Goal: Task Accomplishment & Management: Complete application form

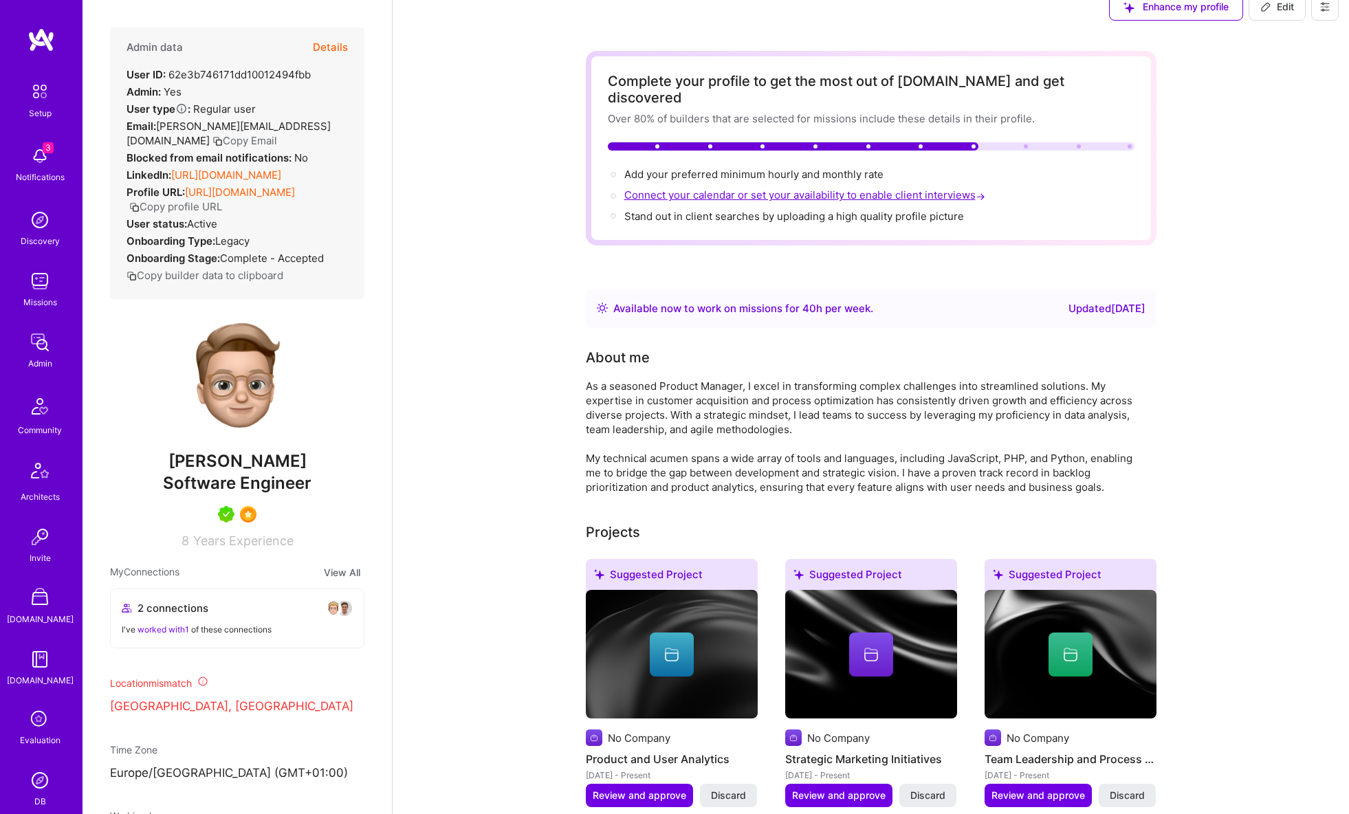
scroll to position [22, 0]
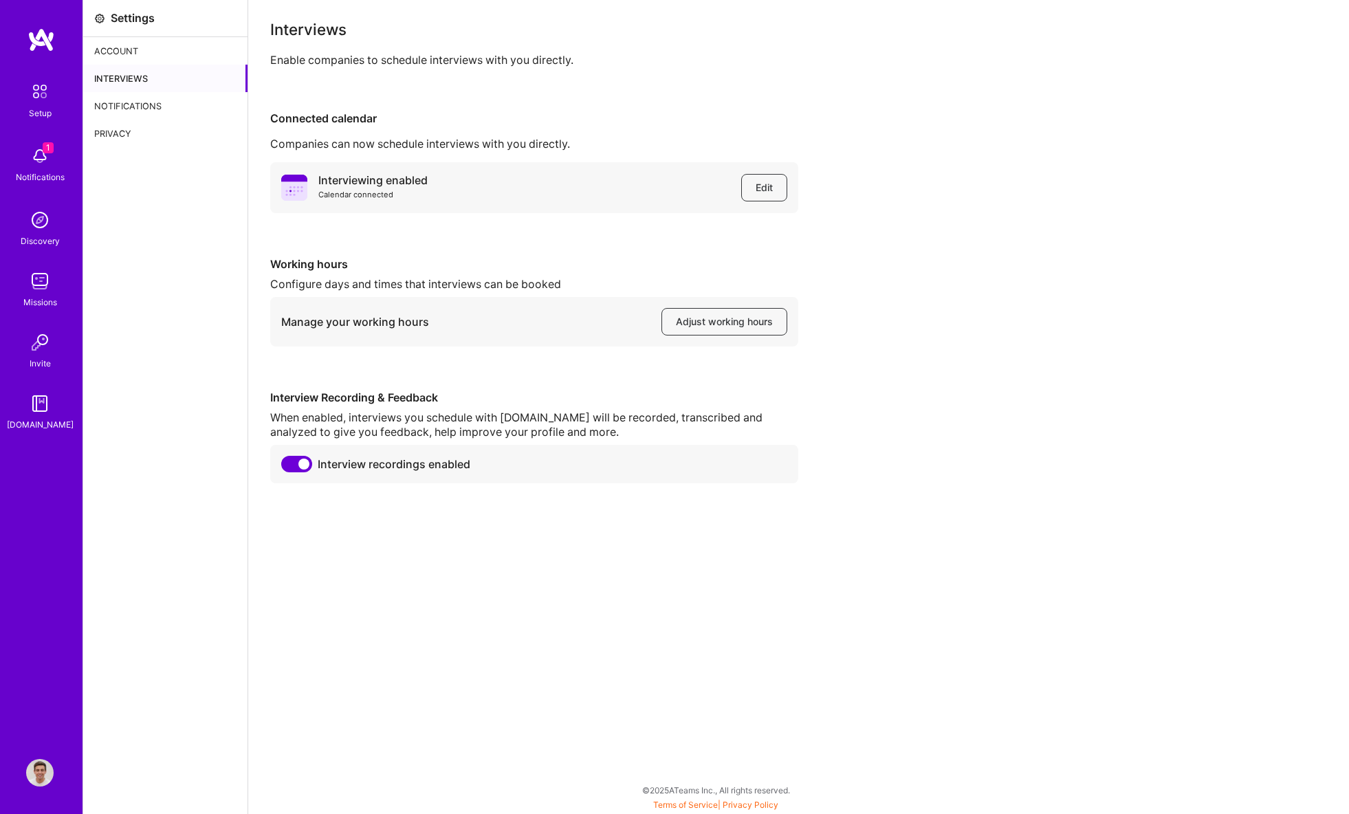
click at [624, 47] on div "Interviews Enable companies to schedule interviews with you directly." at bounding box center [798, 44] width 1057 height 45
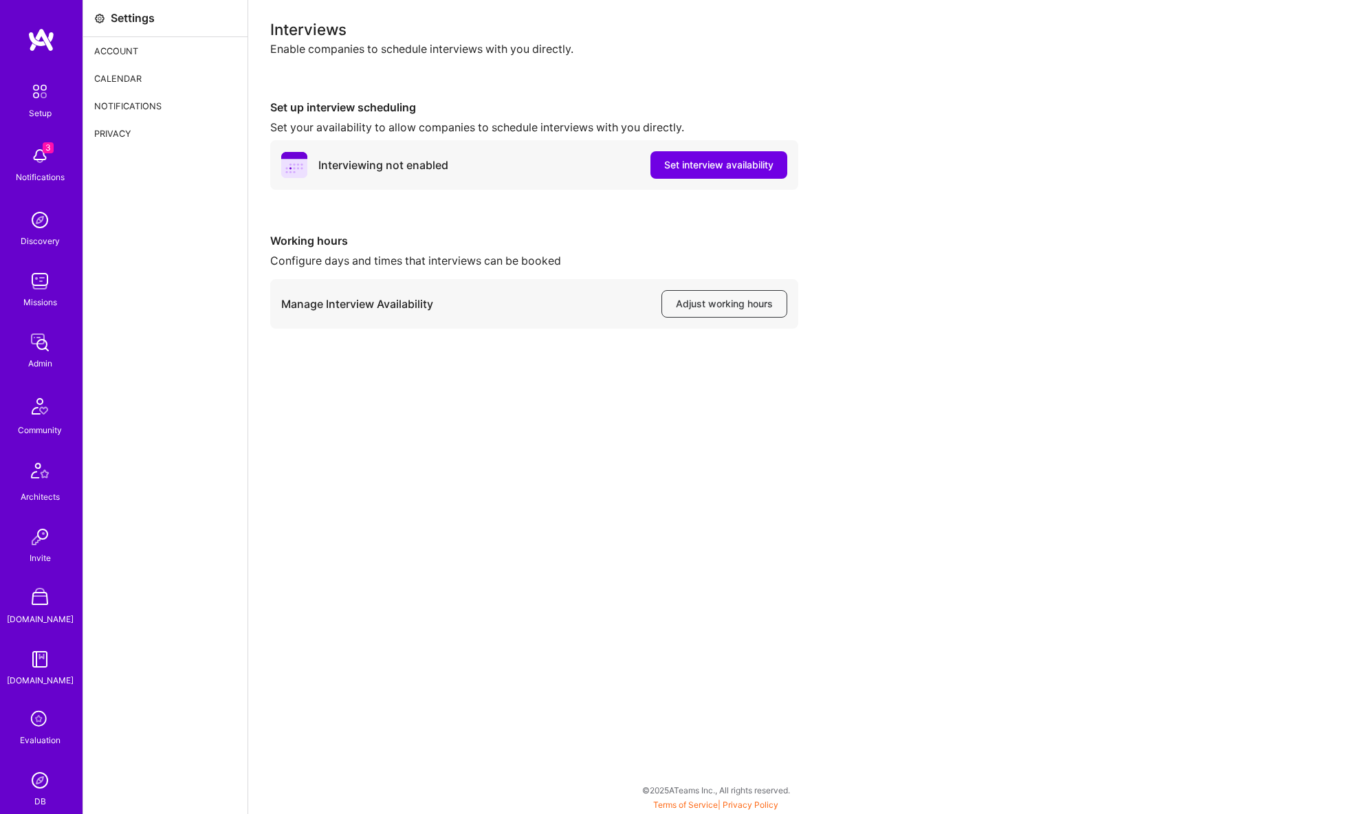
click at [39, 289] on img at bounding box center [39, 280] width 27 height 27
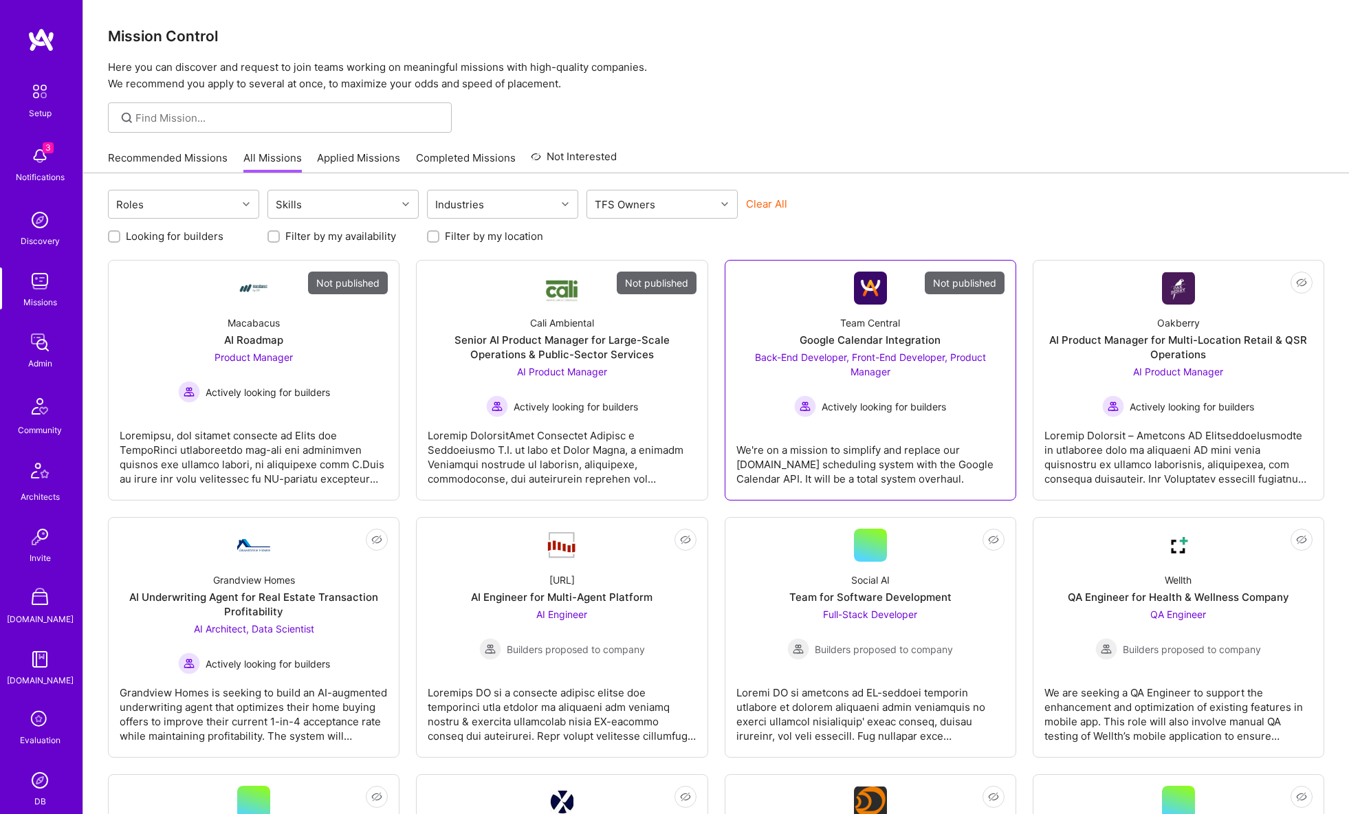
click at [899, 320] on div "Team Central" at bounding box center [870, 323] width 60 height 14
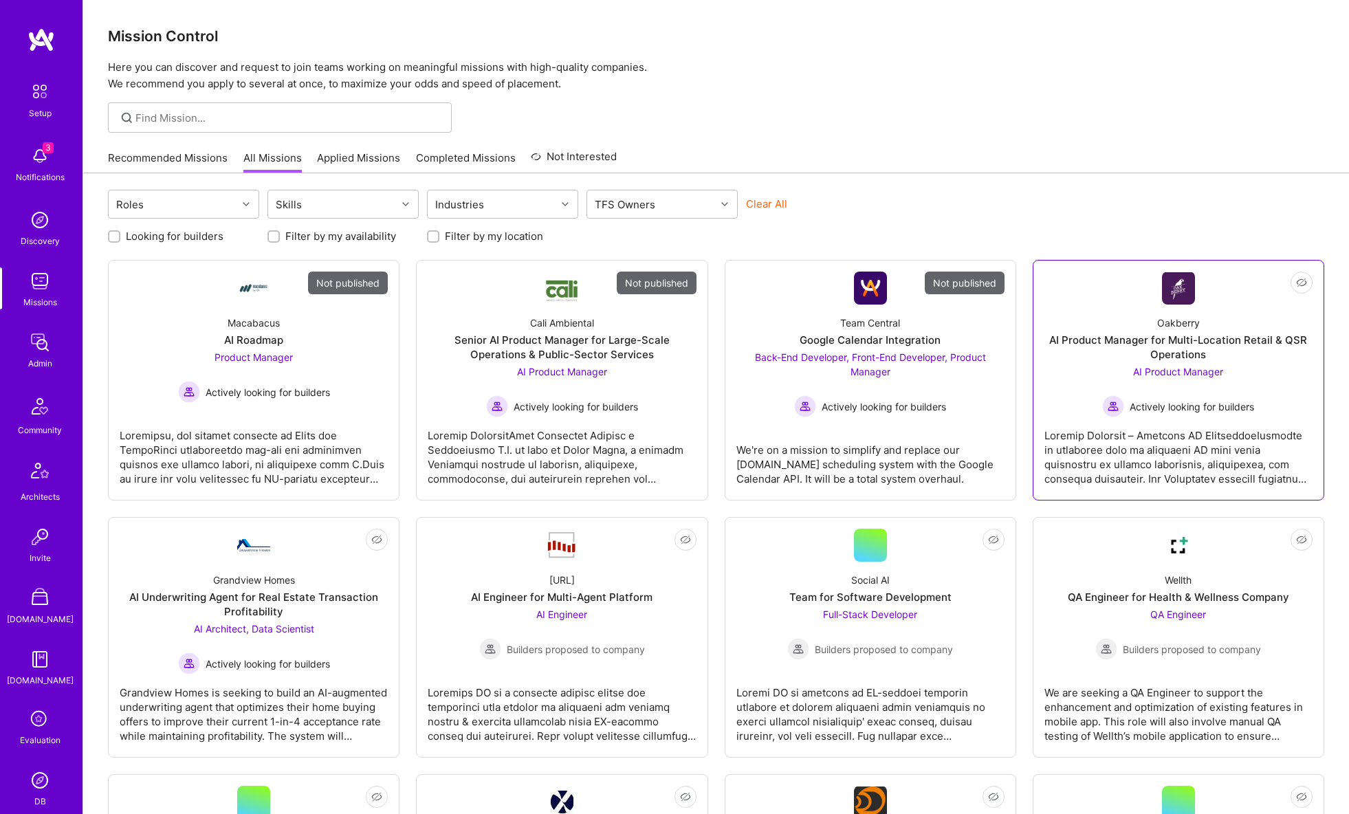
scroll to position [3, 0]
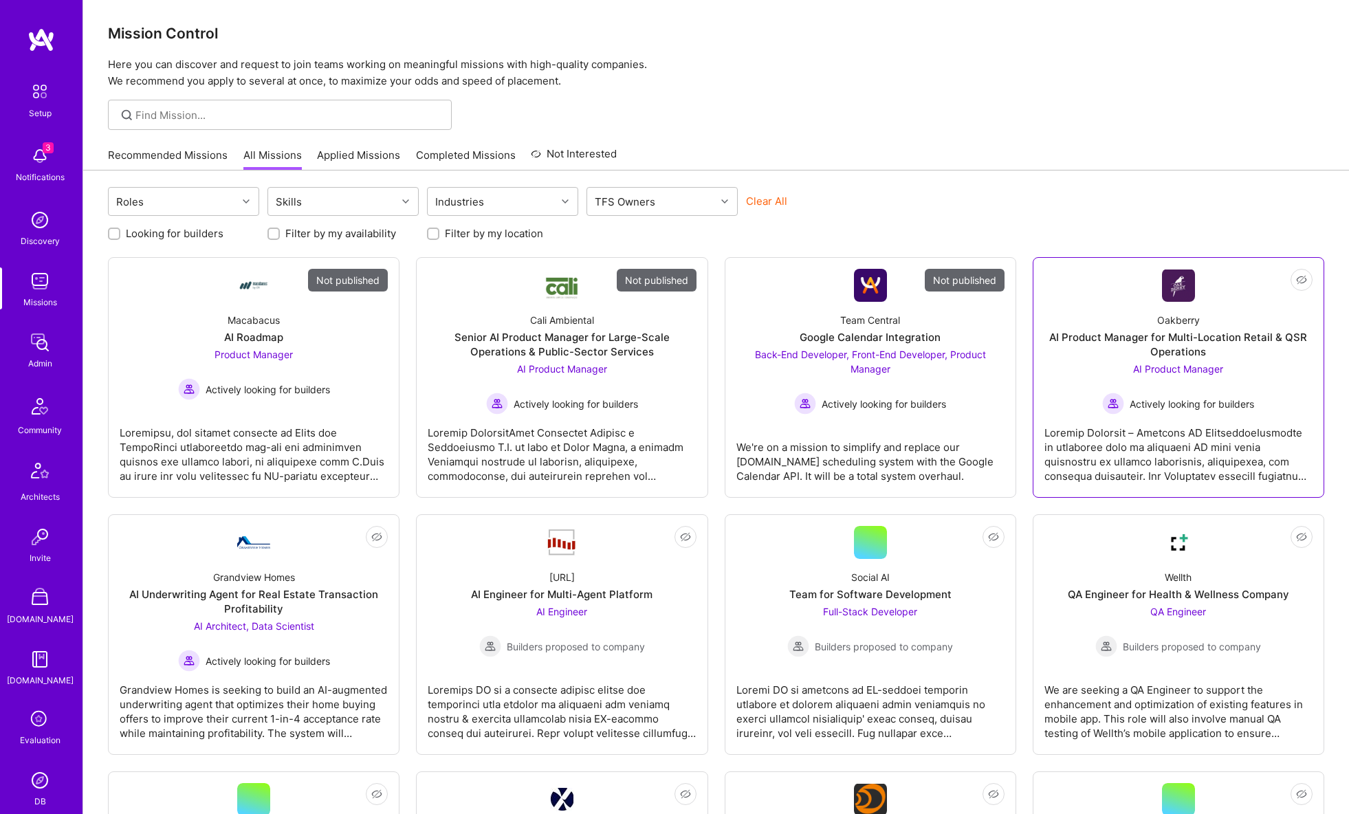
click at [1112, 293] on link "Not Interested Oakberry AI Product Manager for Multi-Location Retail & QSR Oper…" at bounding box center [1178, 377] width 268 height 217
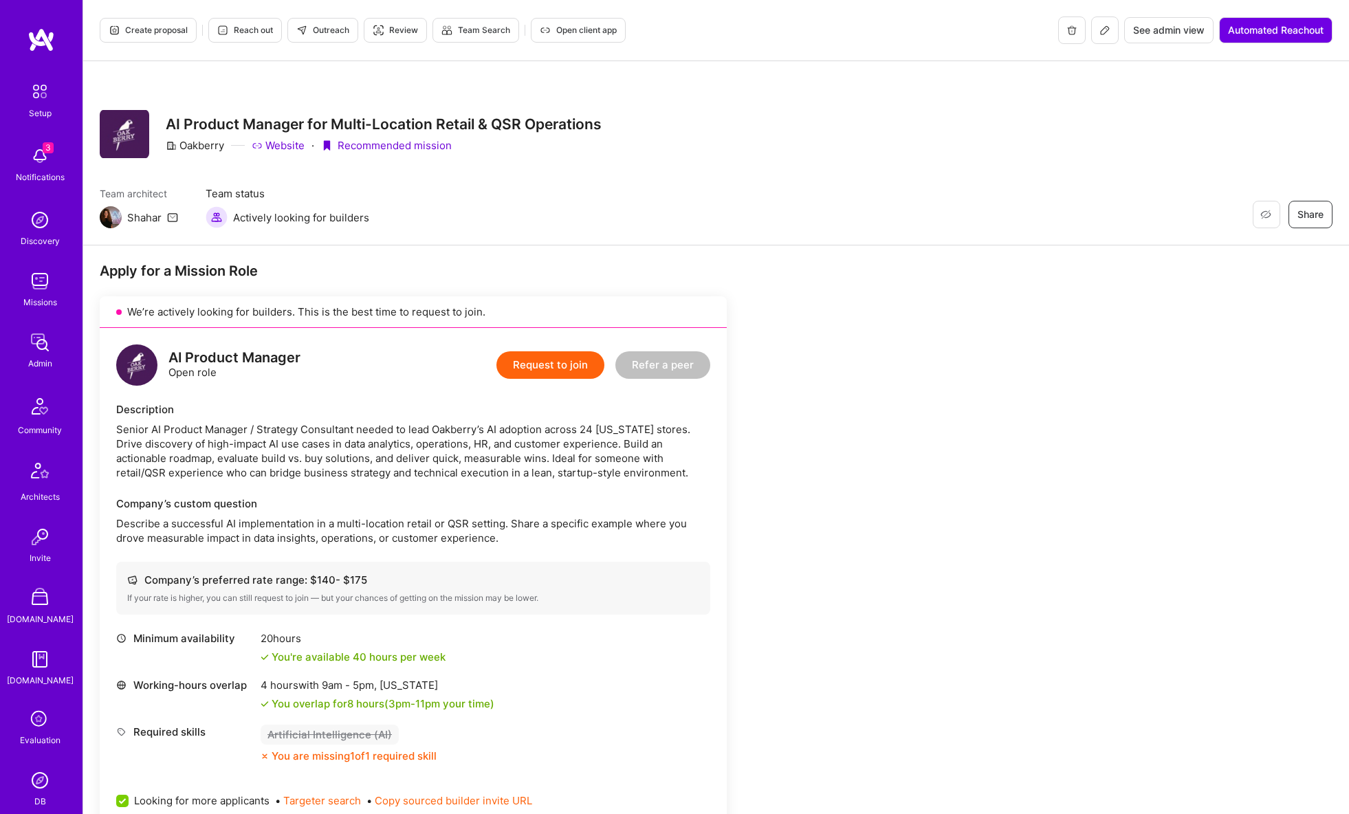
click at [36, 289] on img at bounding box center [39, 280] width 27 height 27
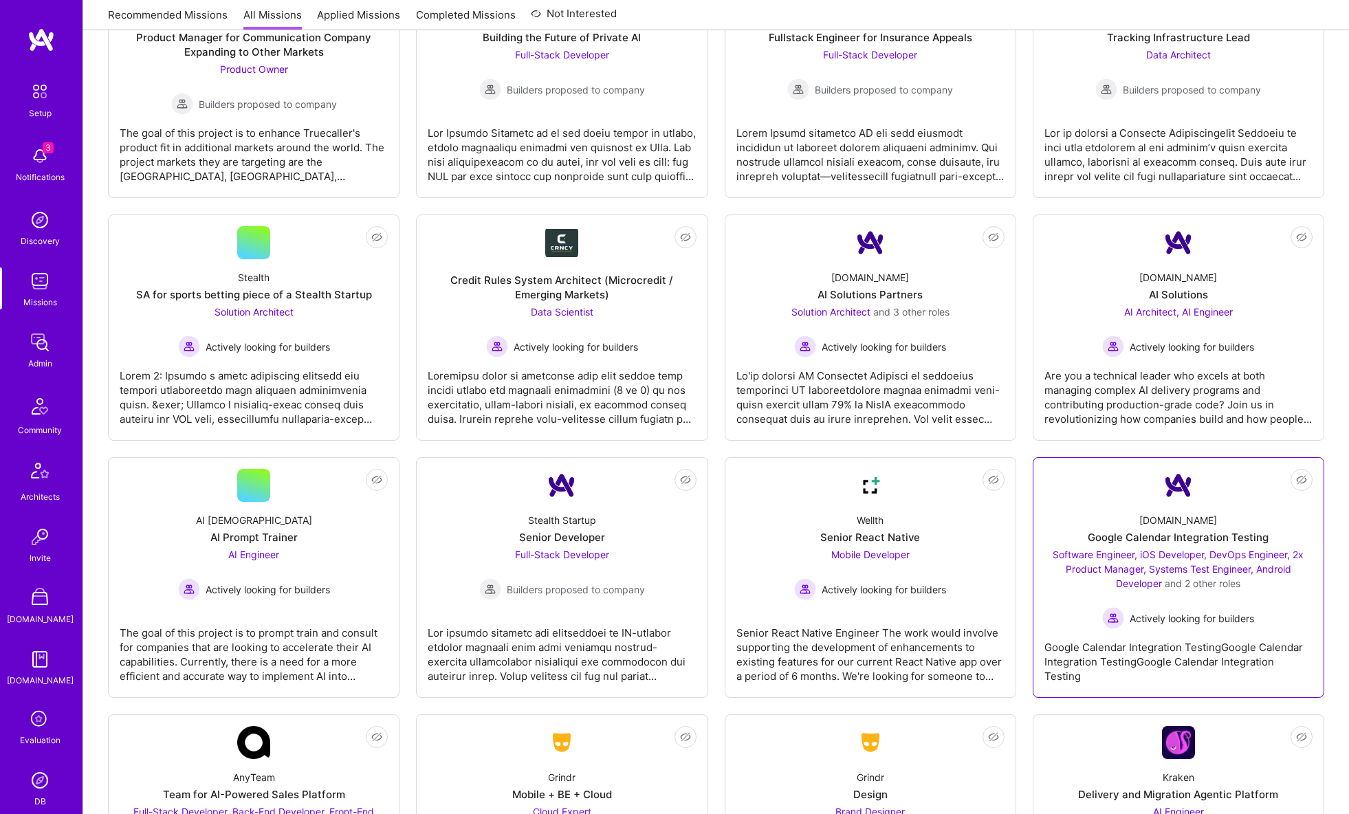
scroll to position [2367, 0]
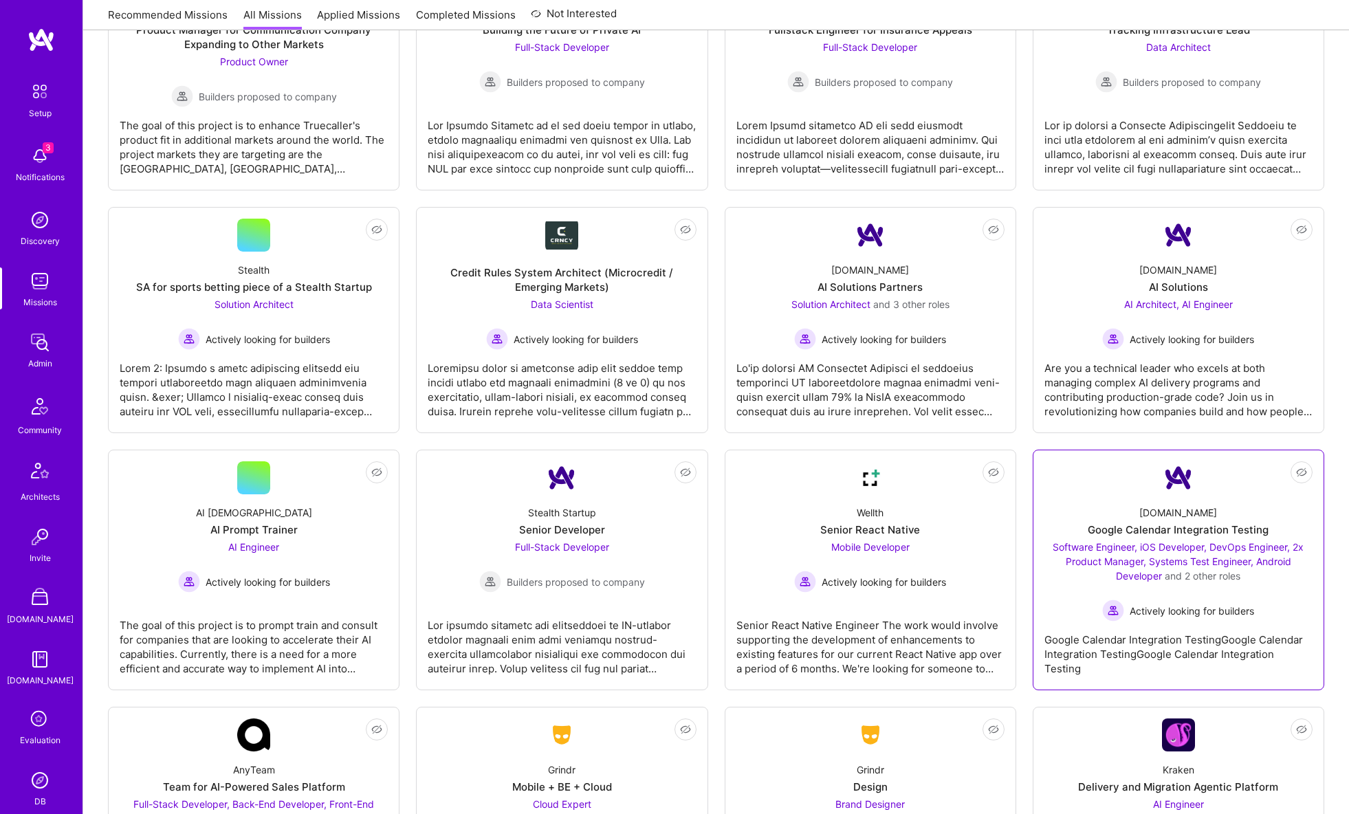
click at [1094, 513] on div "A.Team Google Calendar Integration Testing Software Engineer, iOS Developer, De…" at bounding box center [1178, 557] width 268 height 127
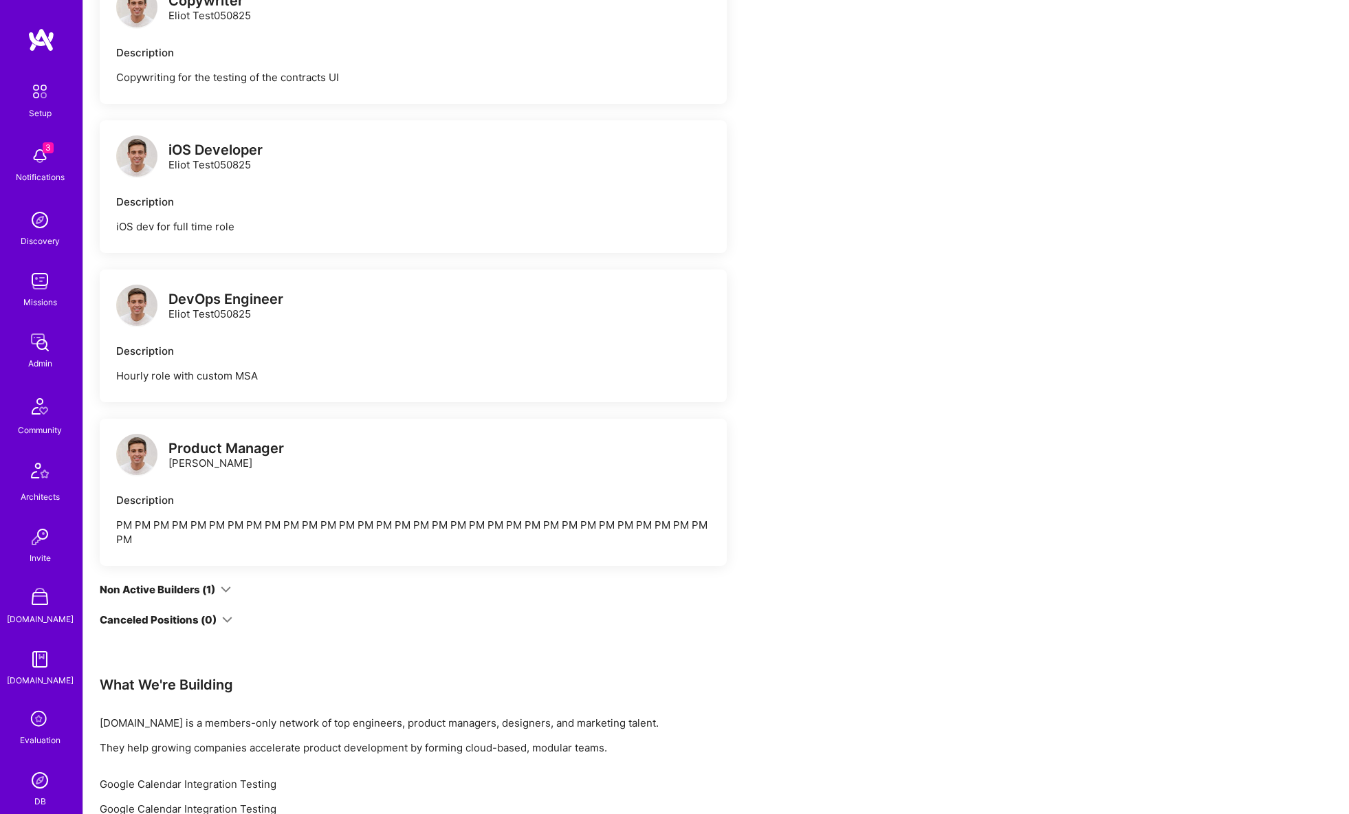
scroll to position [2704, 0]
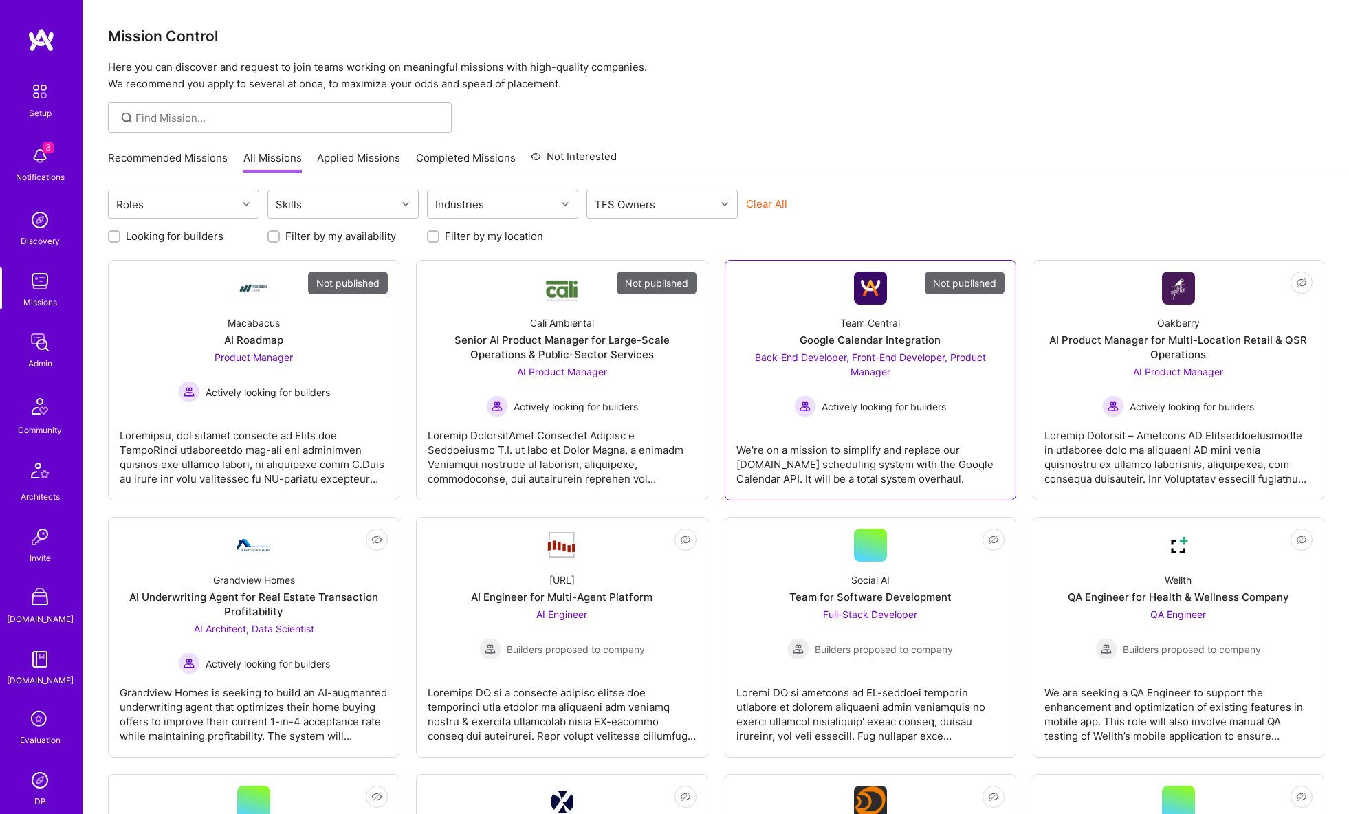
click at [804, 311] on div "Team Central Google Calendar Integration Back-End Developer, Front-End Develope…" at bounding box center [870, 361] width 268 height 113
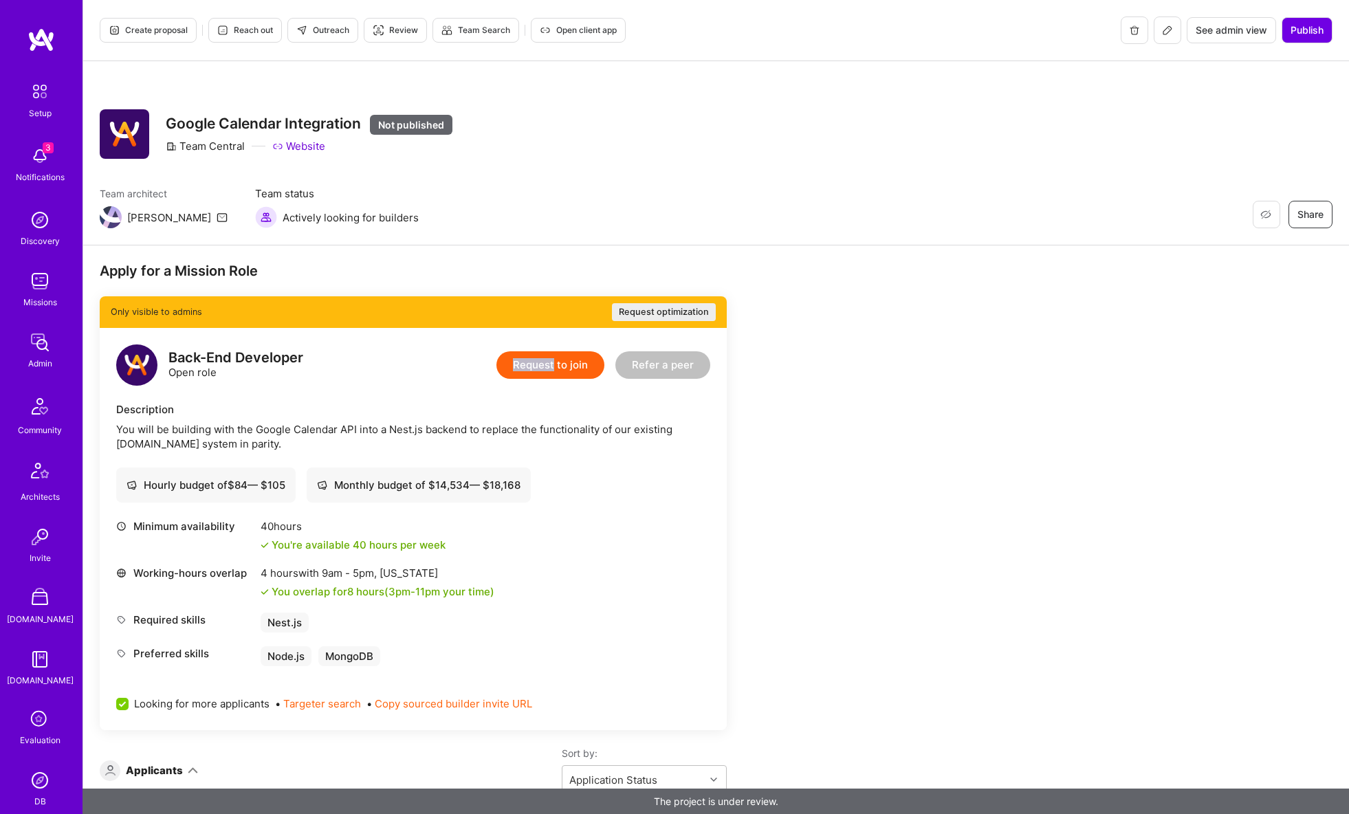
click at [541, 371] on button "Request to join" at bounding box center [550, 364] width 108 height 27
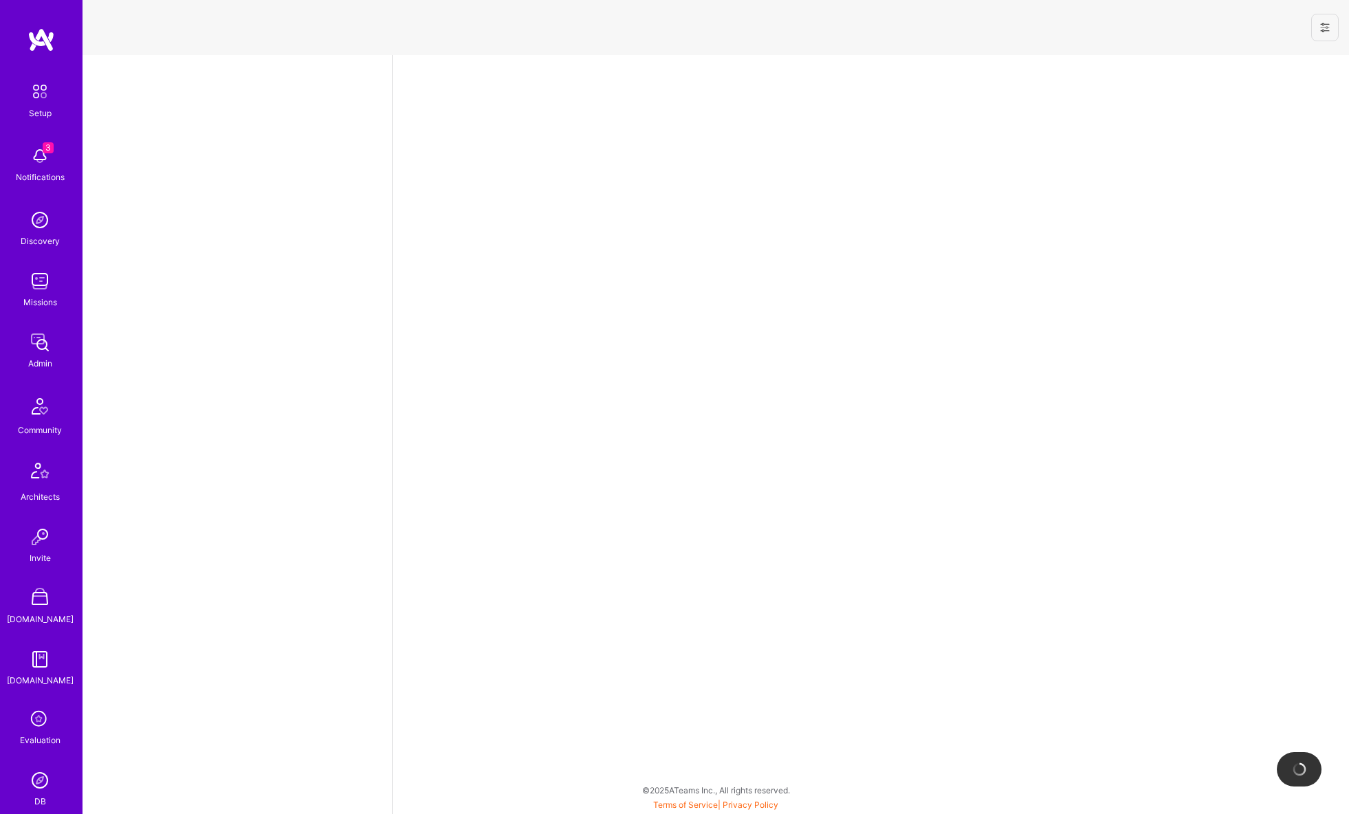
select select "US"
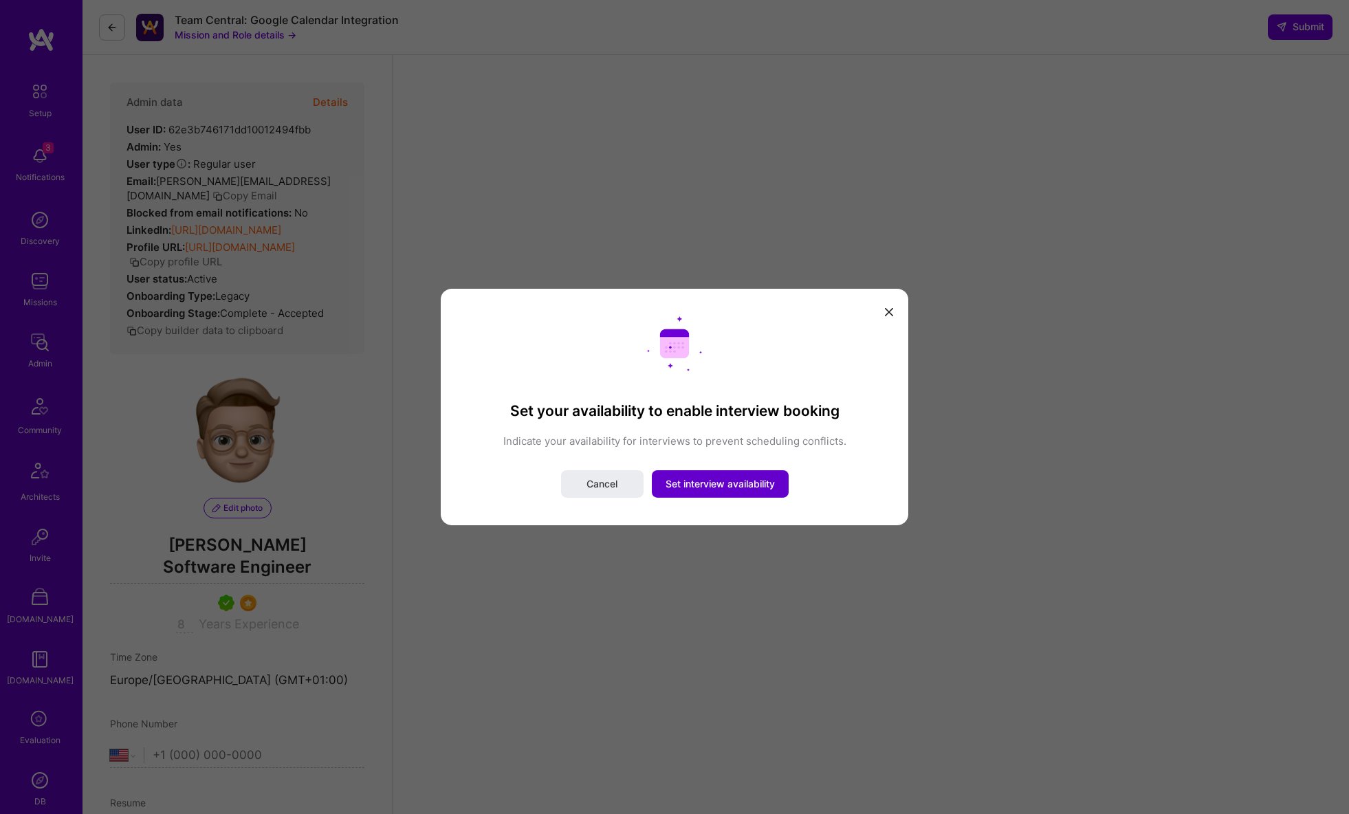
click at [715, 487] on span "Set interview availability" at bounding box center [719, 484] width 109 height 14
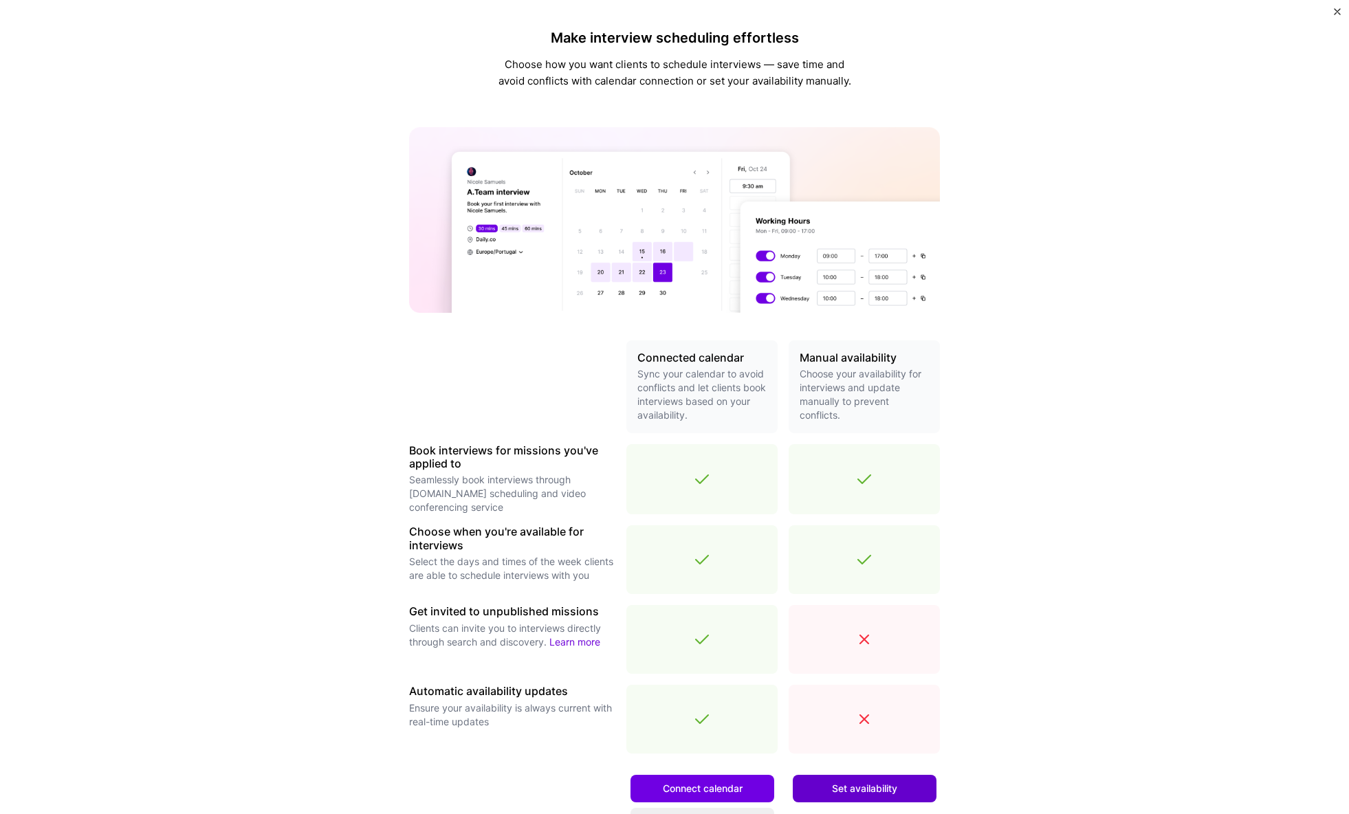
click at [857, 793] on span "Set availability" at bounding box center [864, 789] width 65 height 14
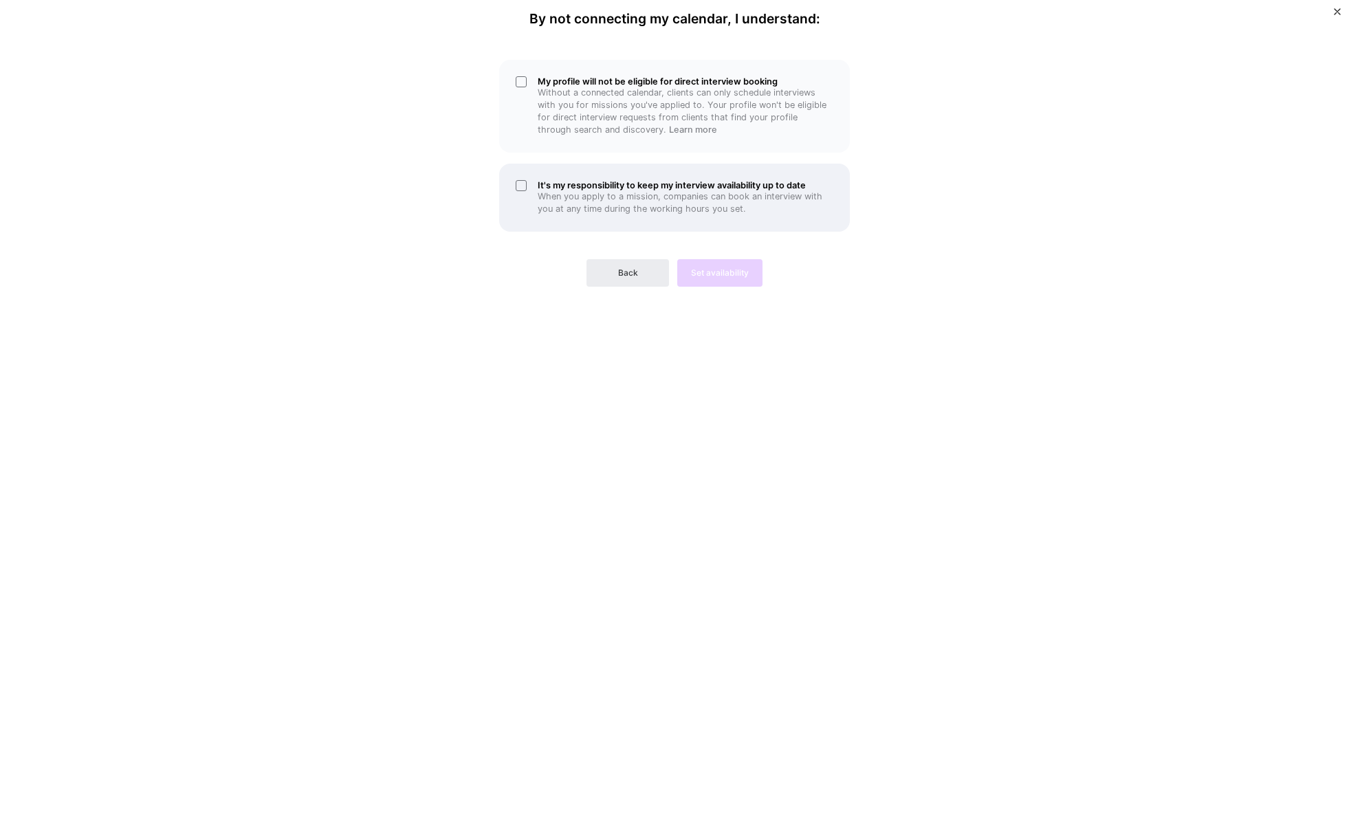
scroll to position [10, 0]
click at [584, 142] on div "My profile will not be eligible for direct interview booking Without a connecte…" at bounding box center [674, 106] width 351 height 93
drag, startPoint x: 589, startPoint y: 186, endPoint x: 683, endPoint y: 269, distance: 126.1
click at [590, 186] on h5 "It's my responsibility to keep my interview availability up to date" at bounding box center [686, 185] width 296 height 10
click at [714, 263] on button "Set availability" at bounding box center [719, 272] width 85 height 27
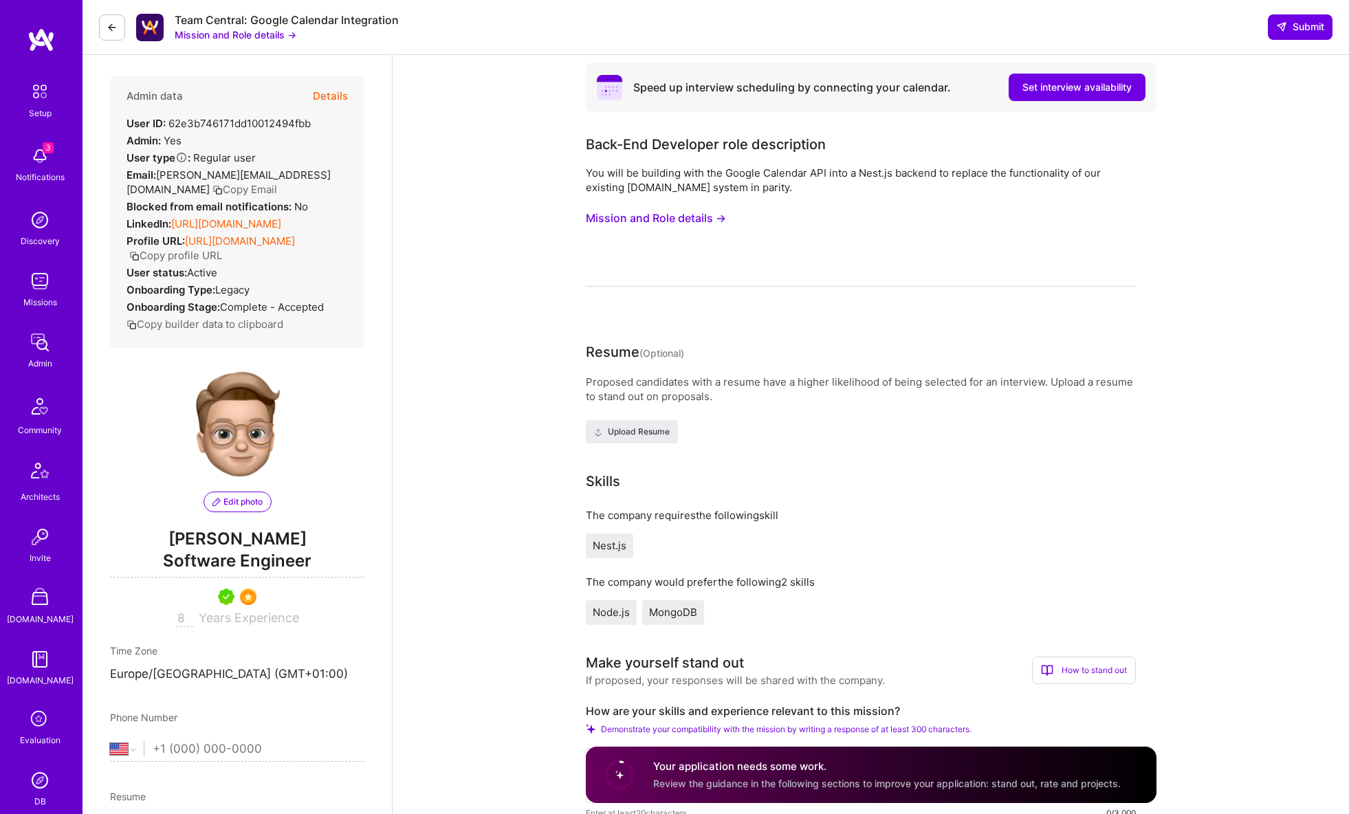
scroll to position [176, 0]
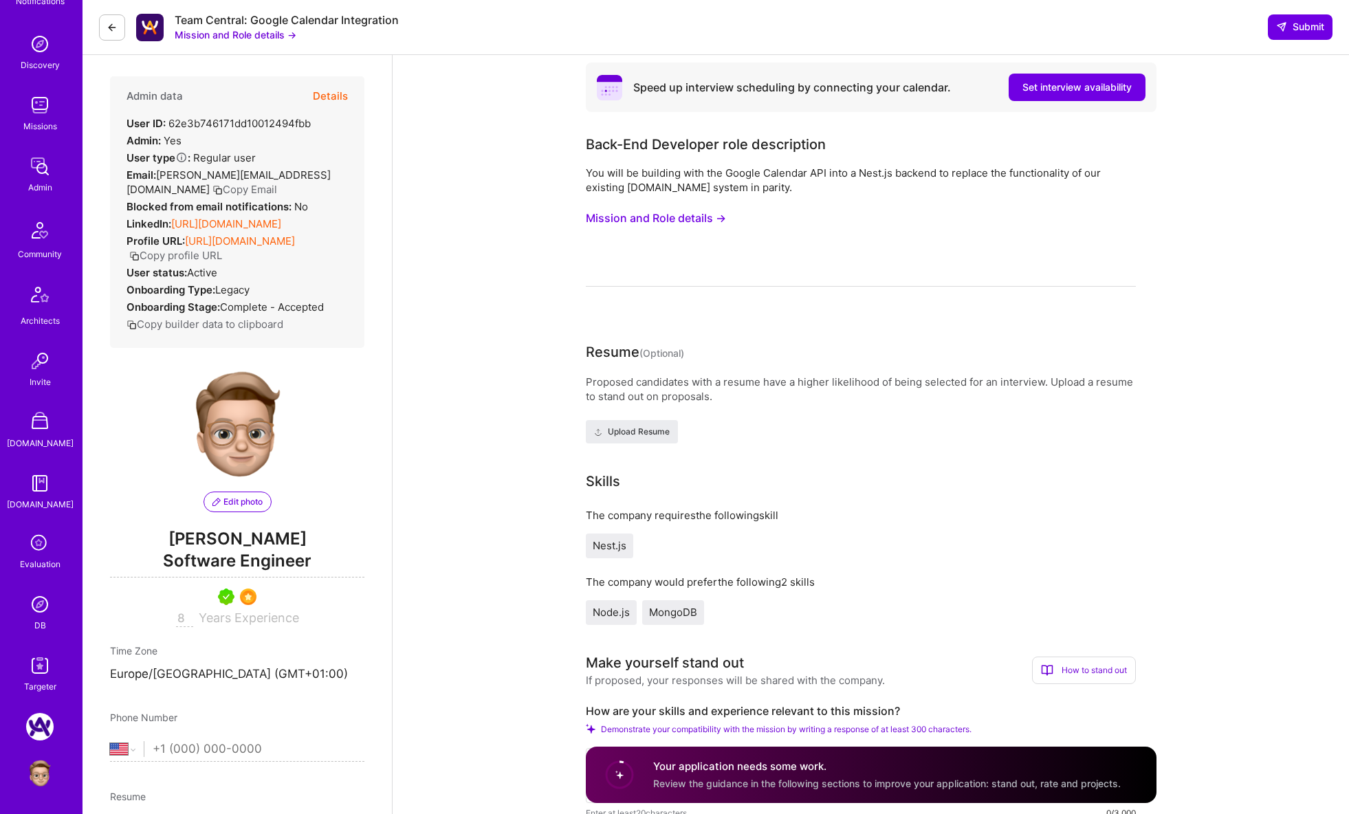
click at [114, 23] on icon at bounding box center [112, 27] width 11 height 11
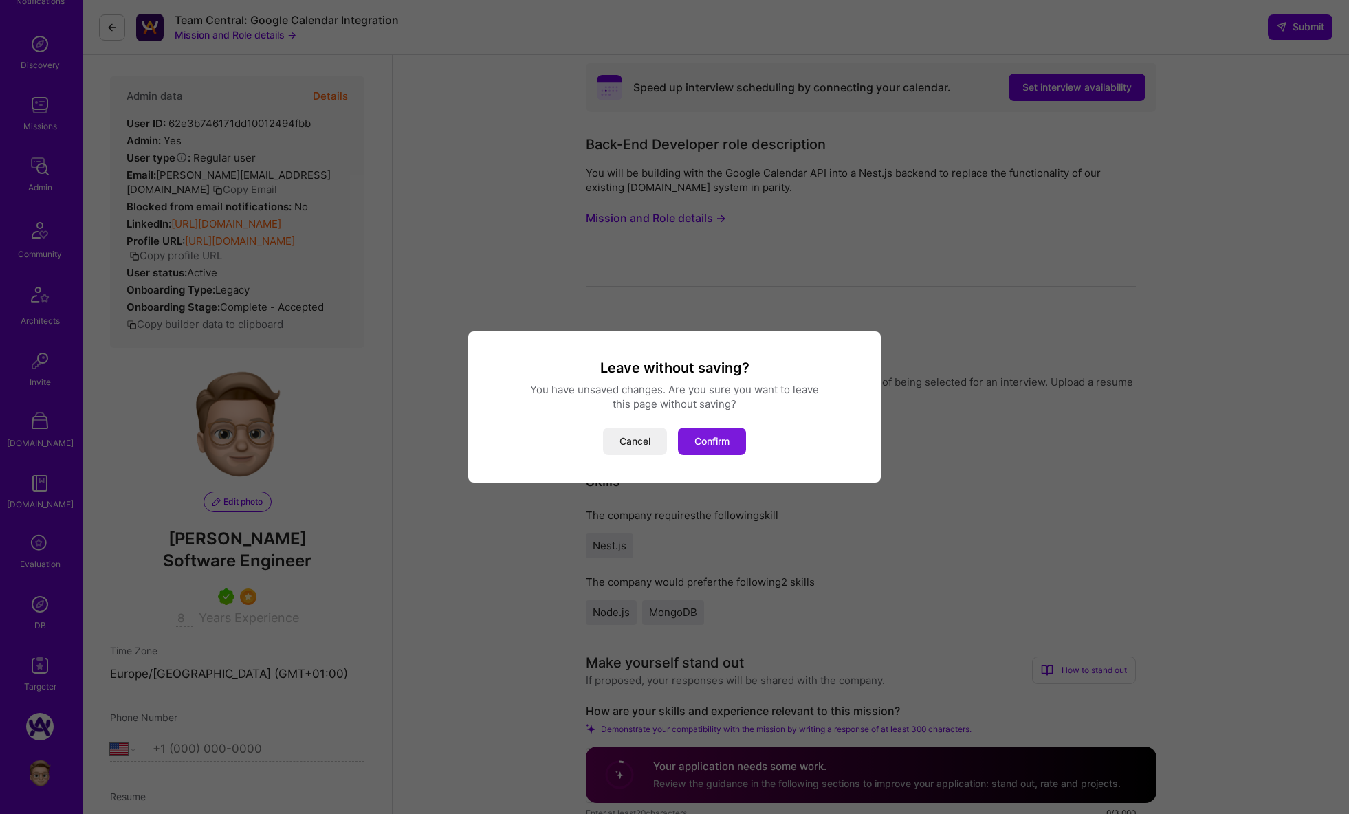
click at [729, 443] on button "Confirm" at bounding box center [712, 441] width 68 height 27
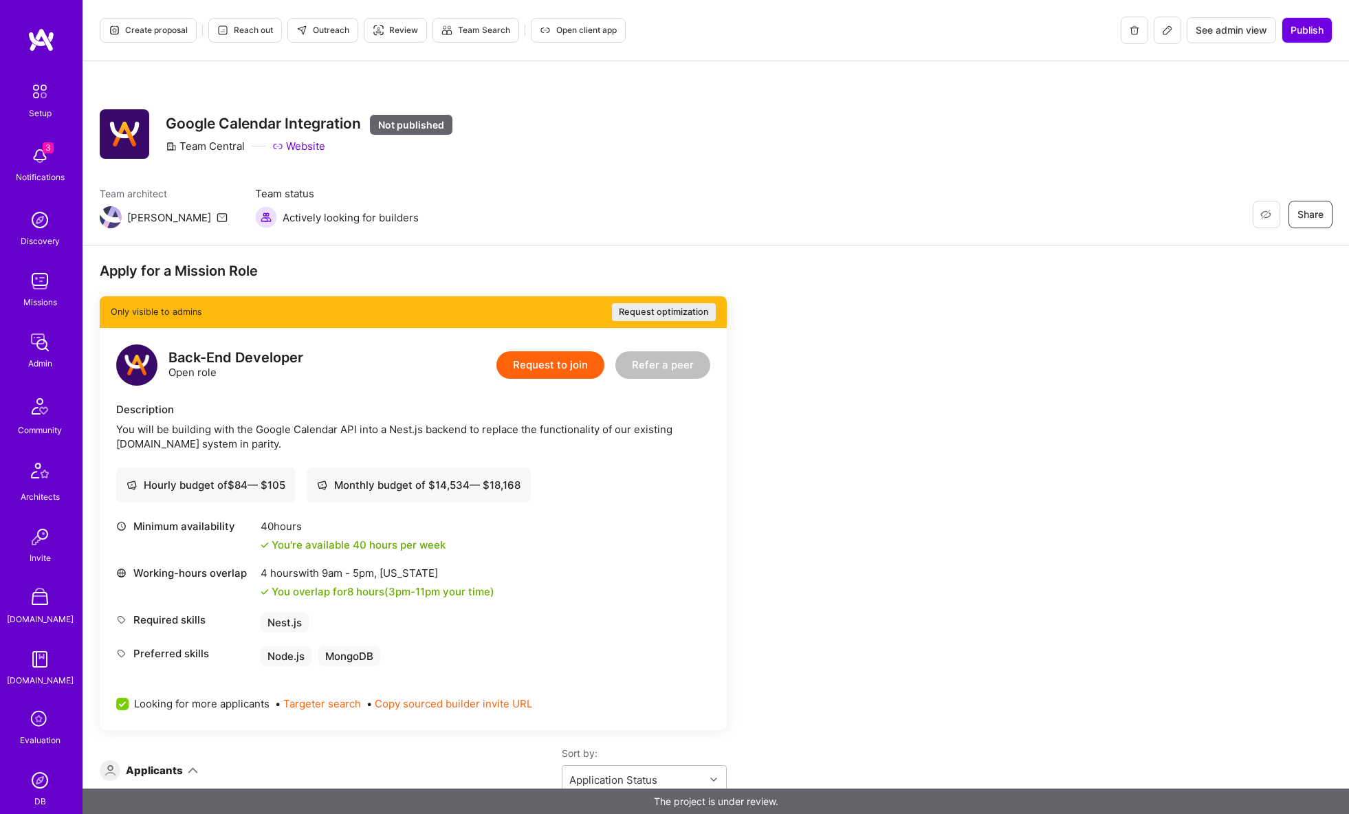
click at [1170, 25] on icon at bounding box center [1167, 30] width 11 height 11
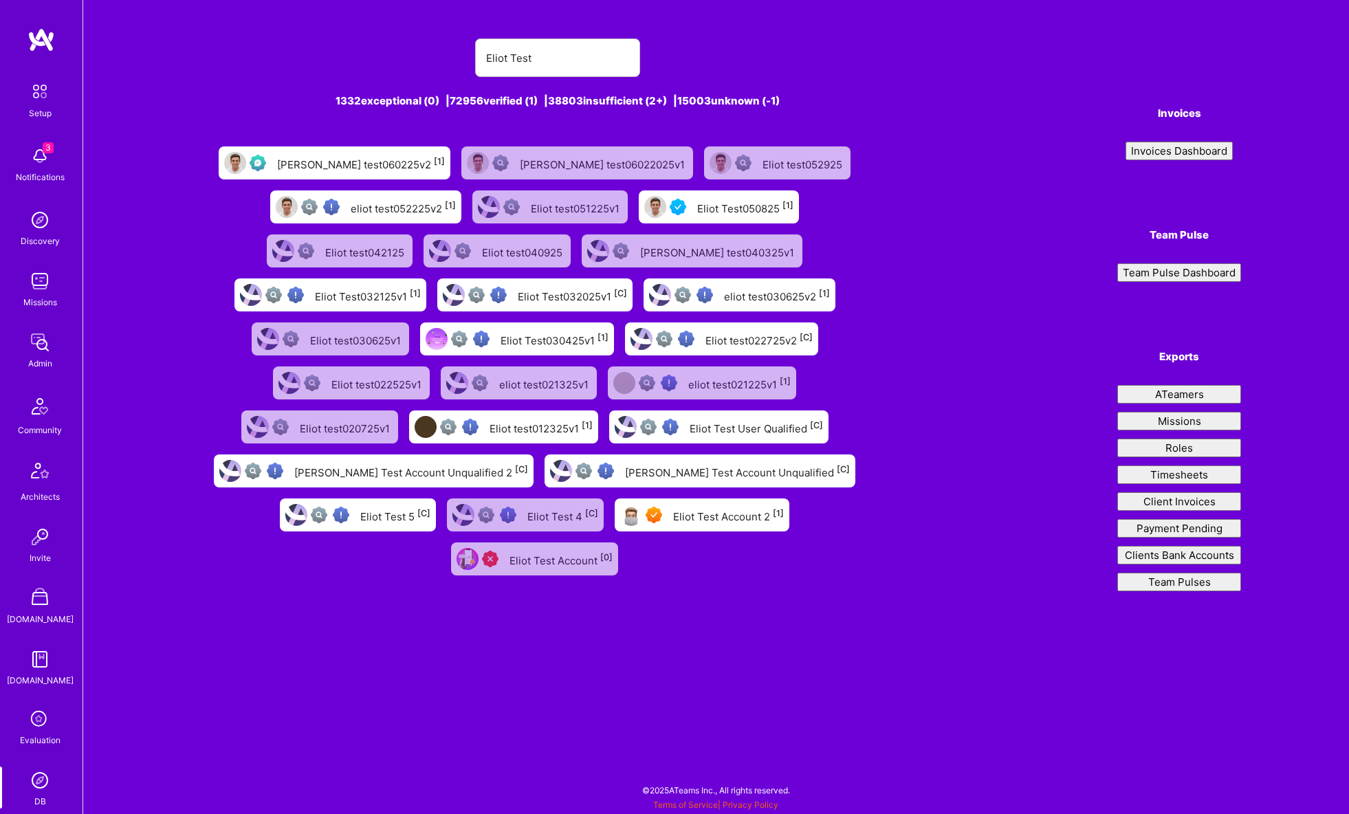
click at [714, 521] on div "Eliot Test Account 2 [1]" at bounding box center [728, 515] width 111 height 18
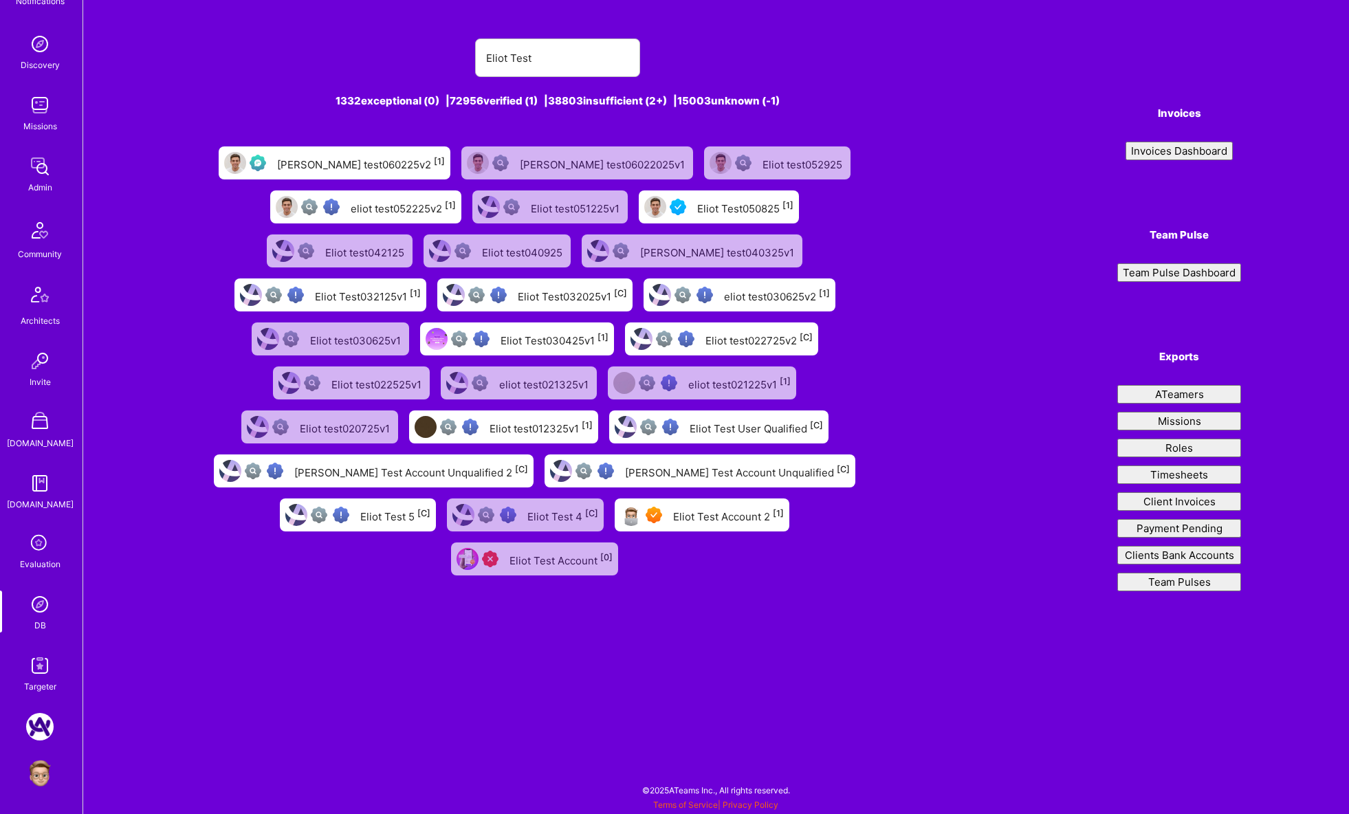
click at [36, 771] on img at bounding box center [39, 773] width 27 height 27
click at [352, 164] on div "Eliot test060225v2 [1]" at bounding box center [361, 163] width 168 height 18
click at [47, 769] on img at bounding box center [39, 773] width 27 height 27
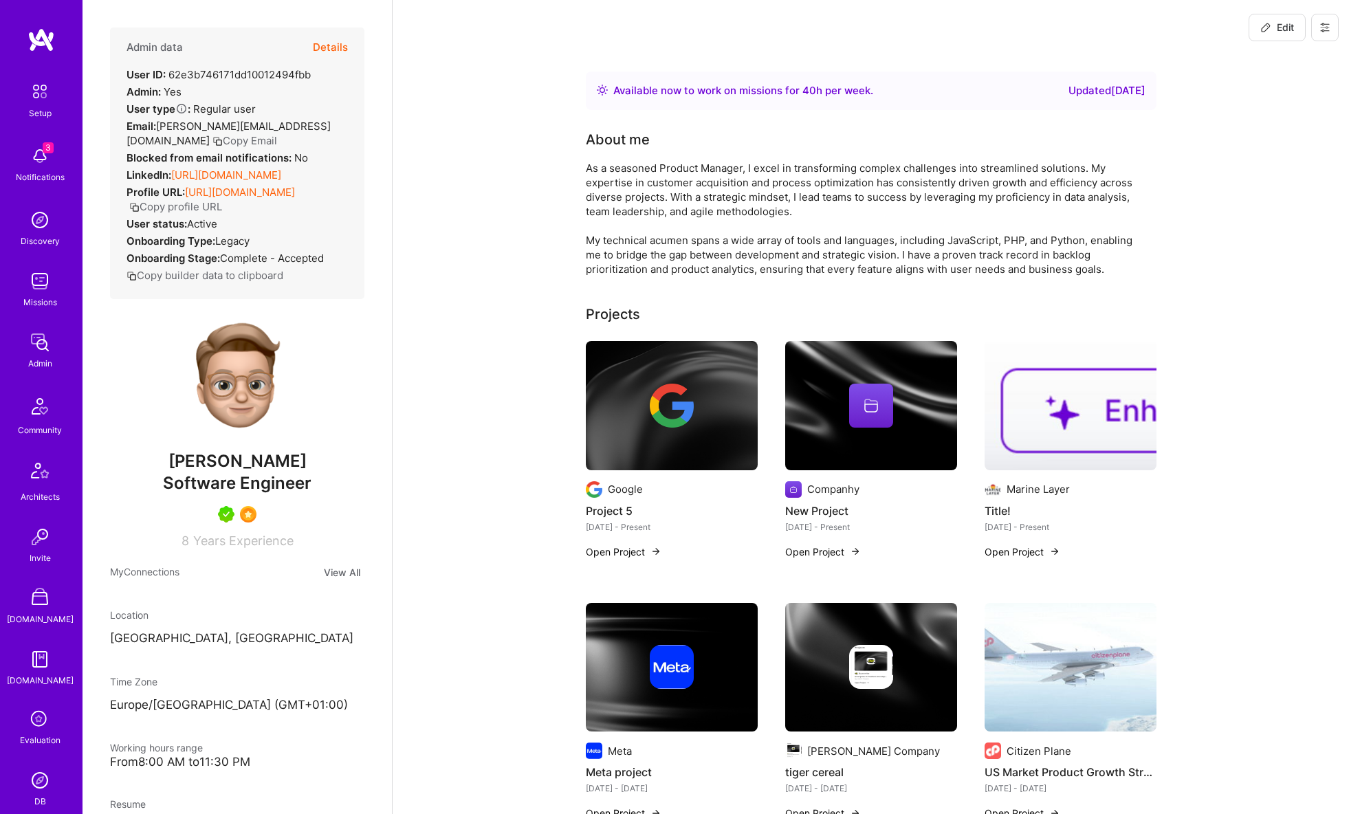
click at [1326, 25] on icon at bounding box center [1324, 27] width 11 height 11
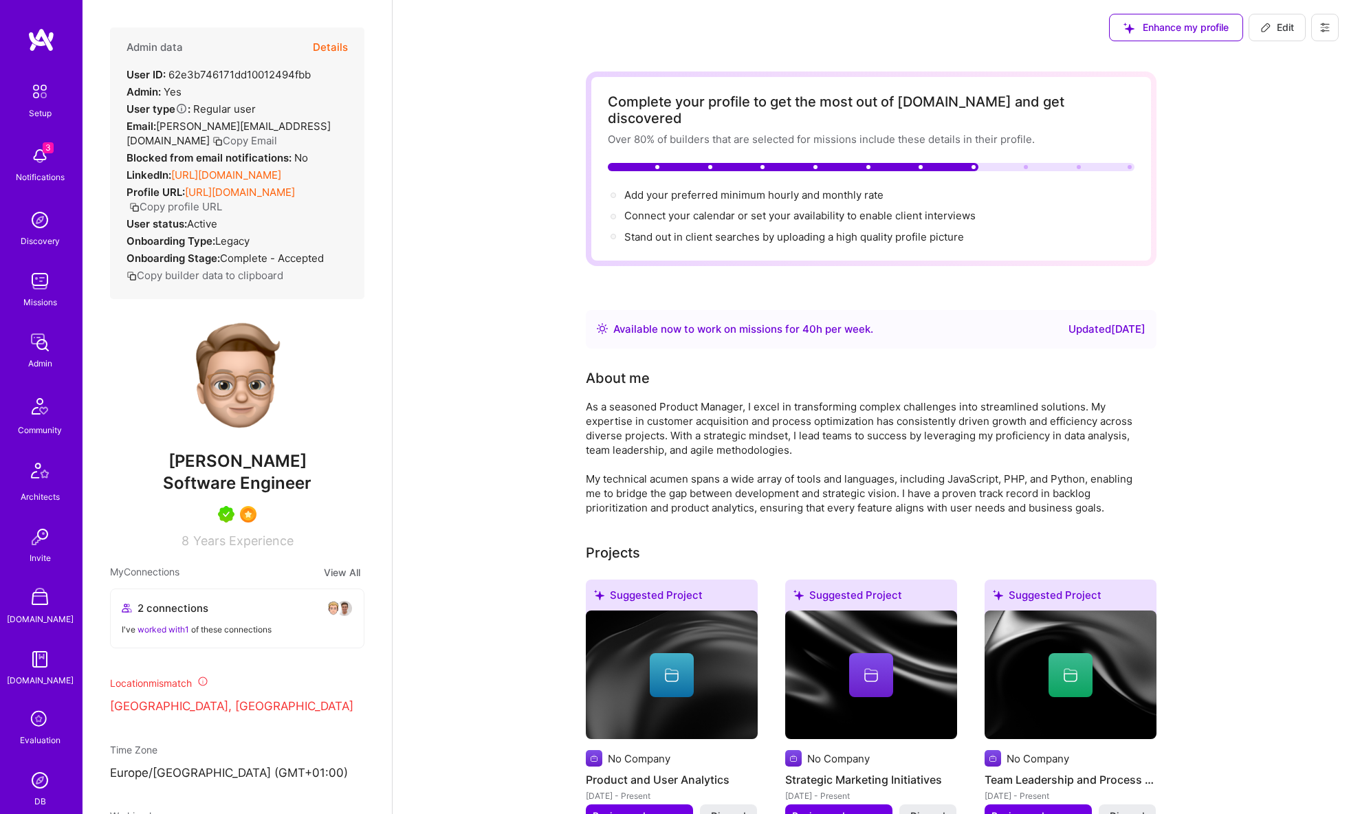
click at [1020, 52] on div "Enhance my profile Edit" at bounding box center [871, 27] width 956 height 55
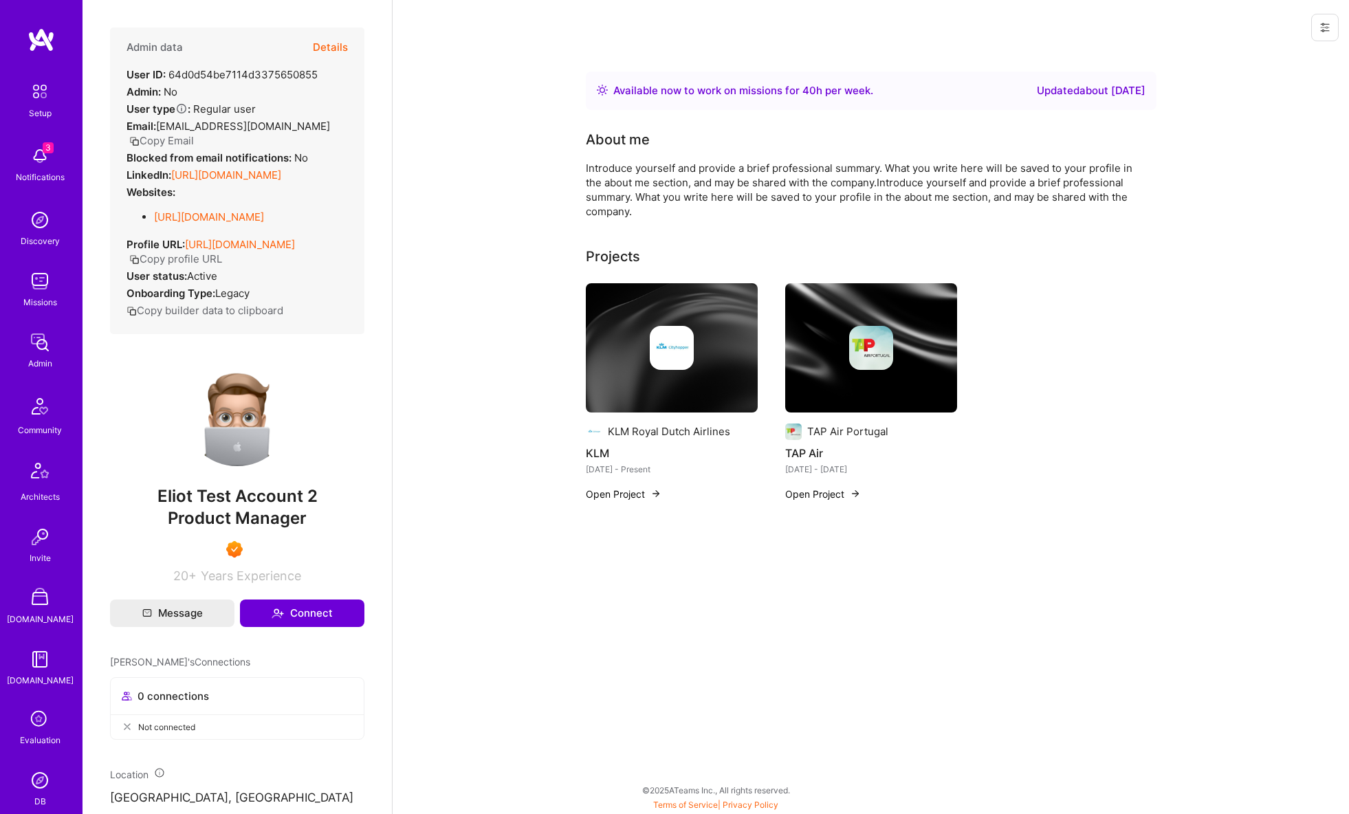
click at [1324, 29] on icon at bounding box center [1324, 27] width 11 height 11
click at [1298, 54] on button "Login as [PERSON_NAME]" at bounding box center [1265, 58] width 145 height 35
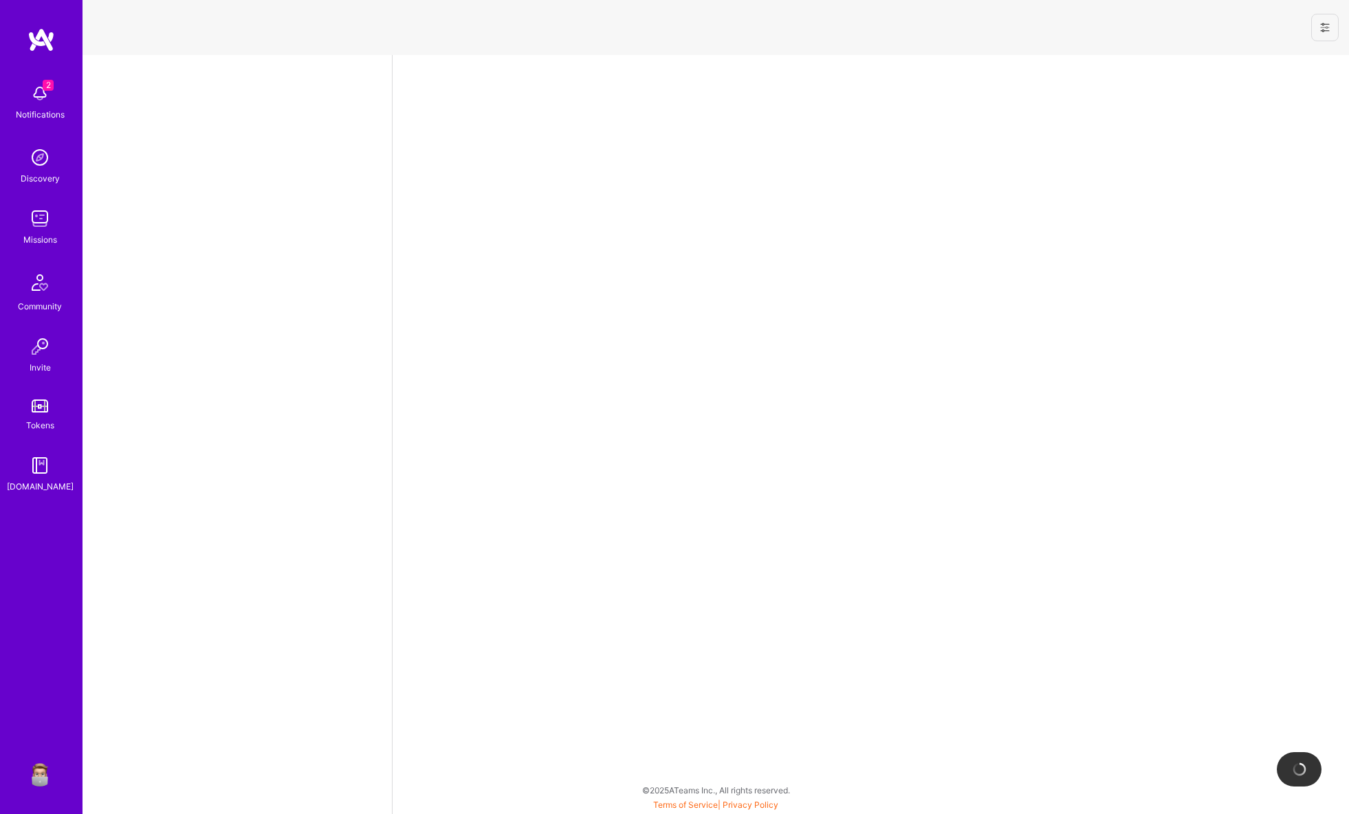
select select "US"
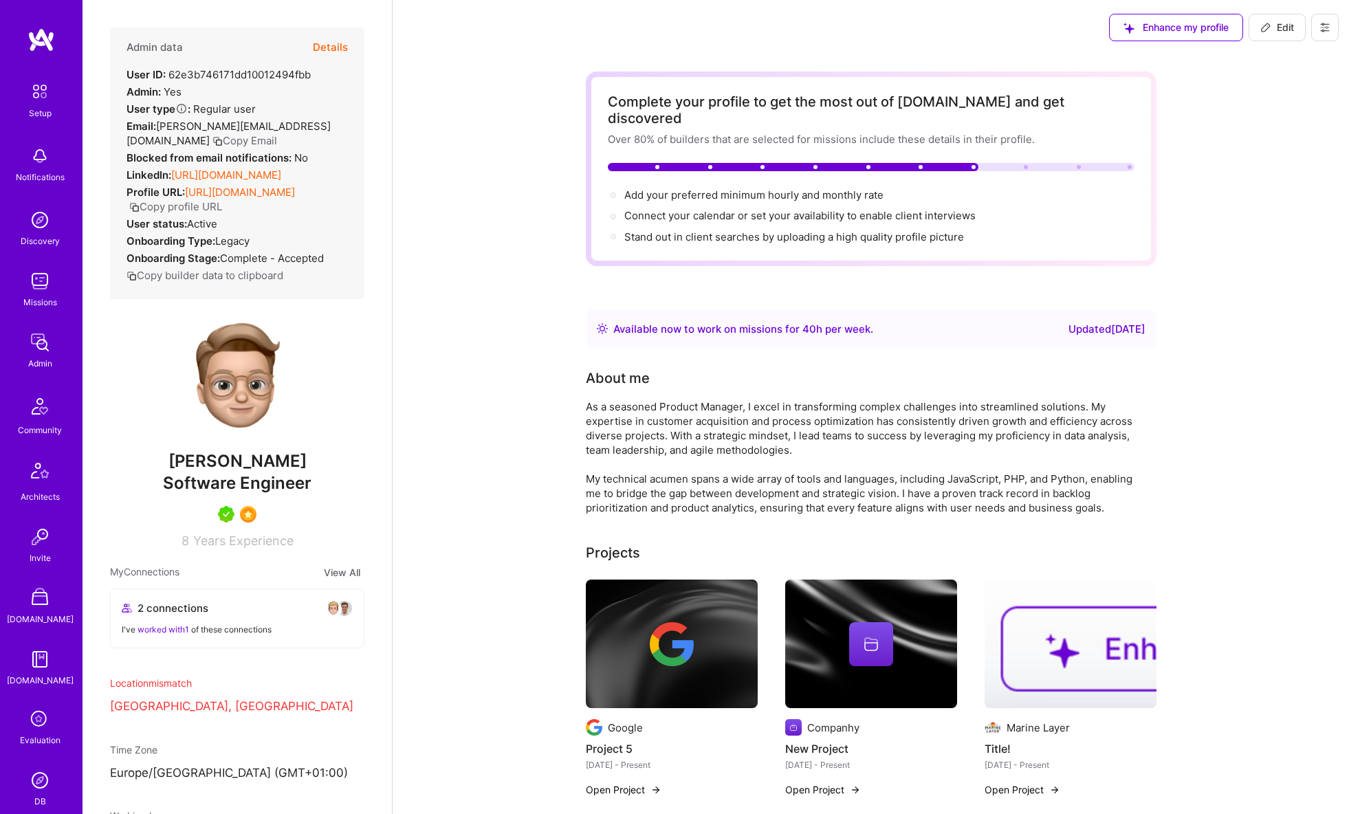
click at [1328, 32] on icon at bounding box center [1324, 27] width 11 height 11
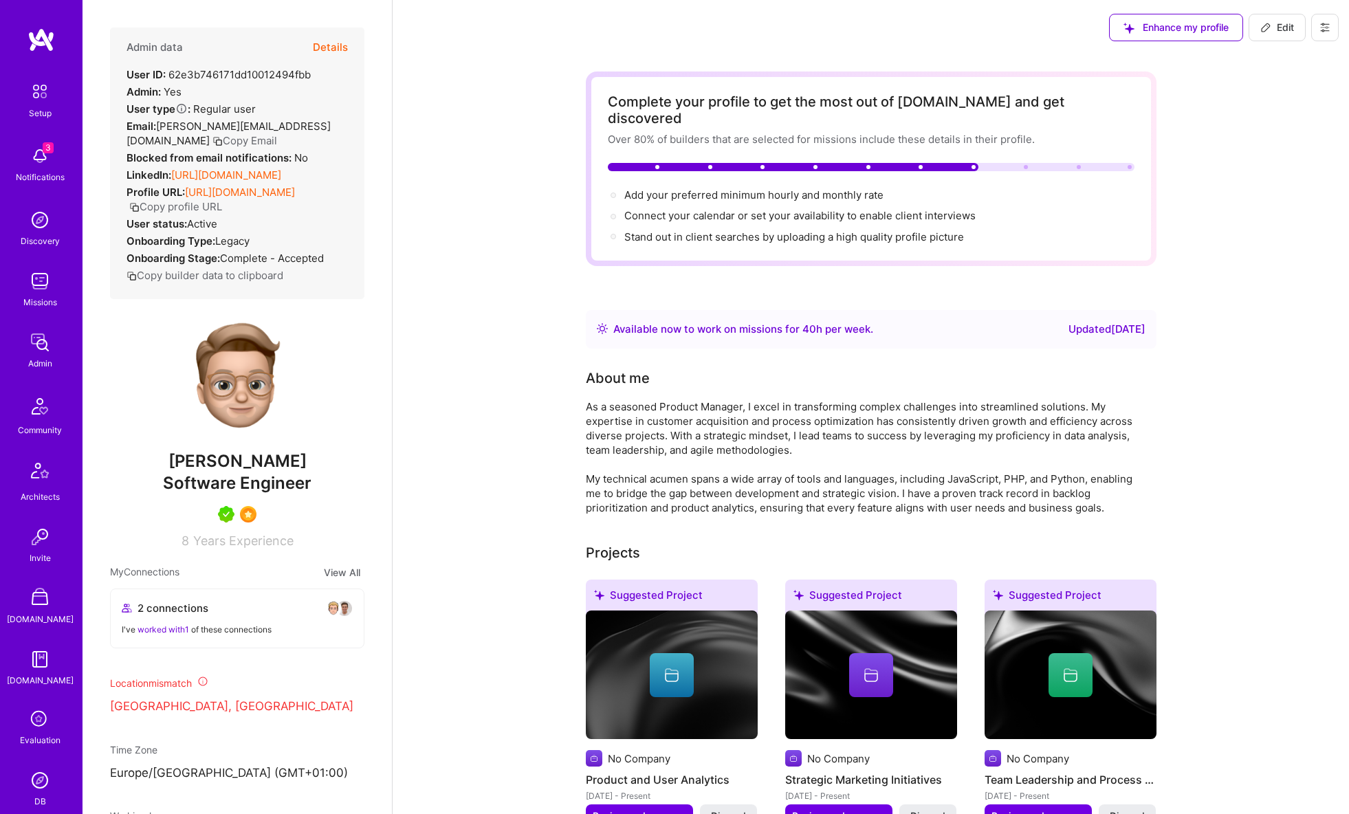
click at [50, 292] on img at bounding box center [39, 280] width 27 height 27
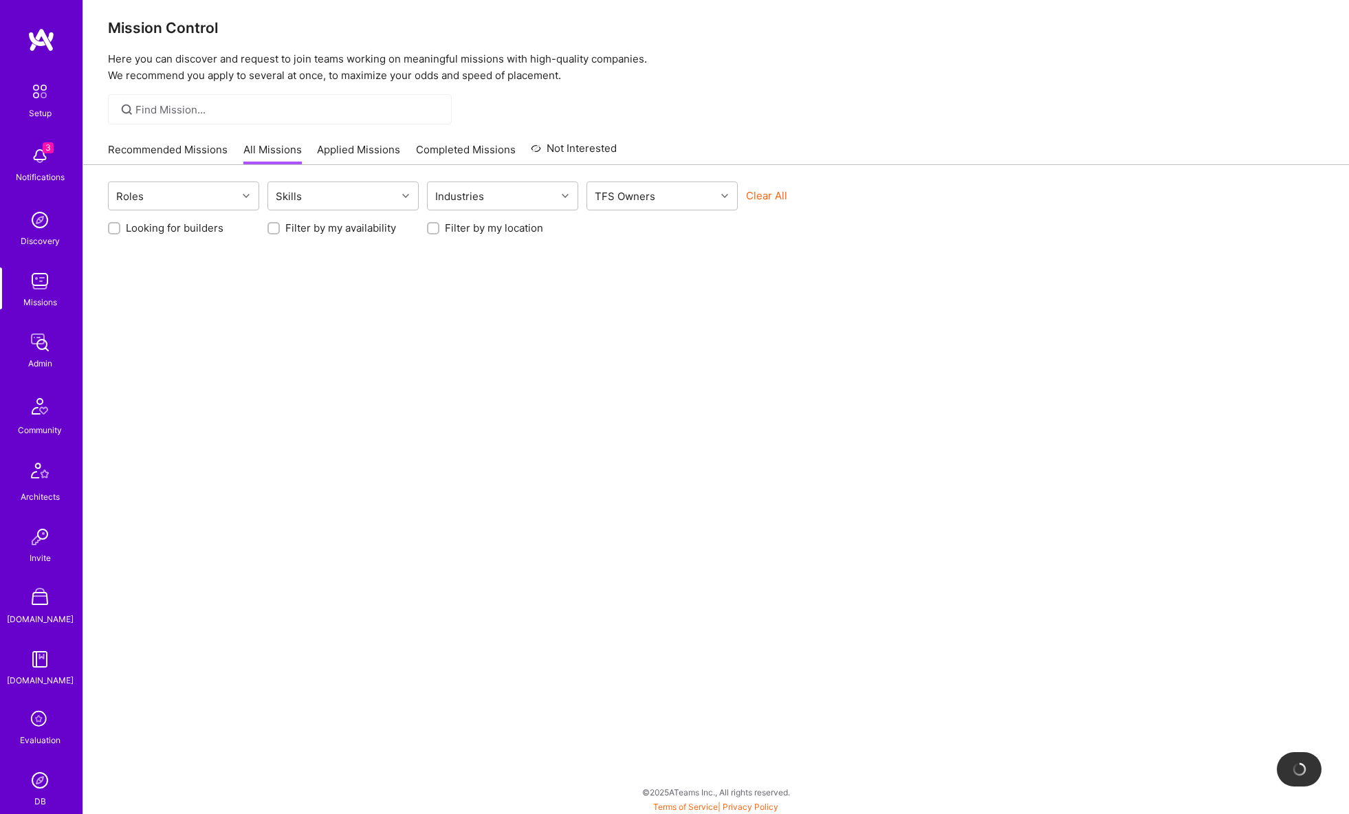
scroll to position [10, 0]
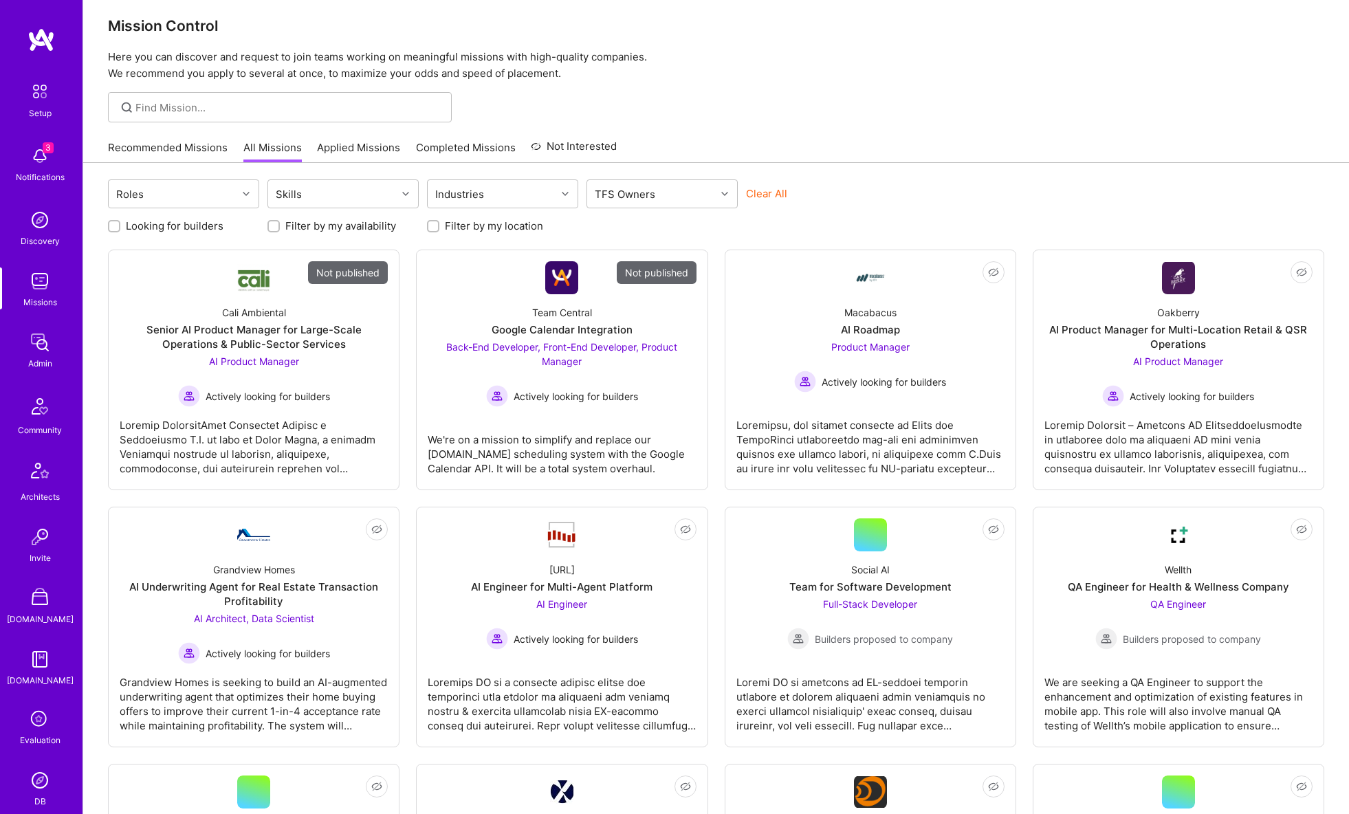
click at [516, 288] on link "Not published Team Central Google Calendar Integration Back-End Developer, Fron…" at bounding box center [562, 369] width 268 height 217
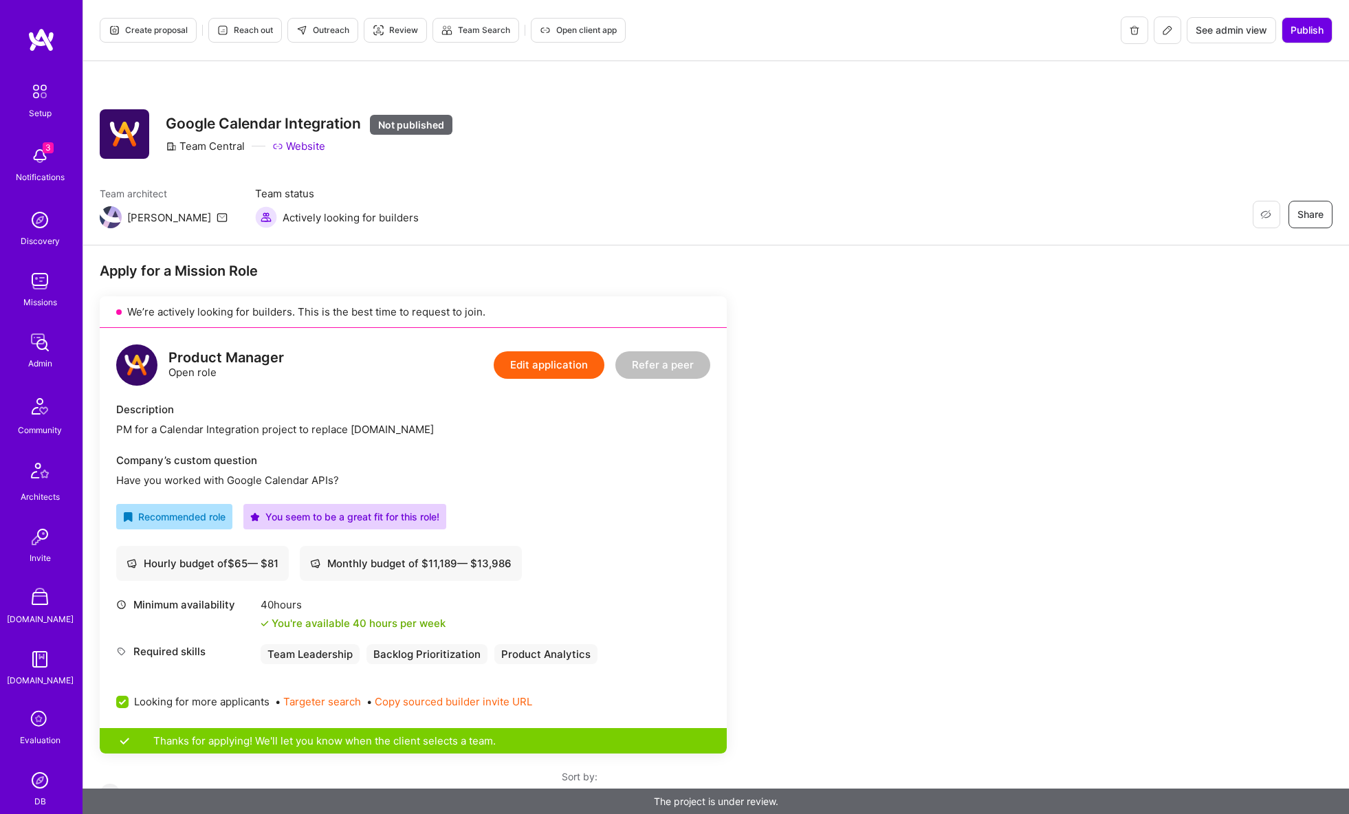
click at [1171, 29] on icon at bounding box center [1167, 30] width 11 height 11
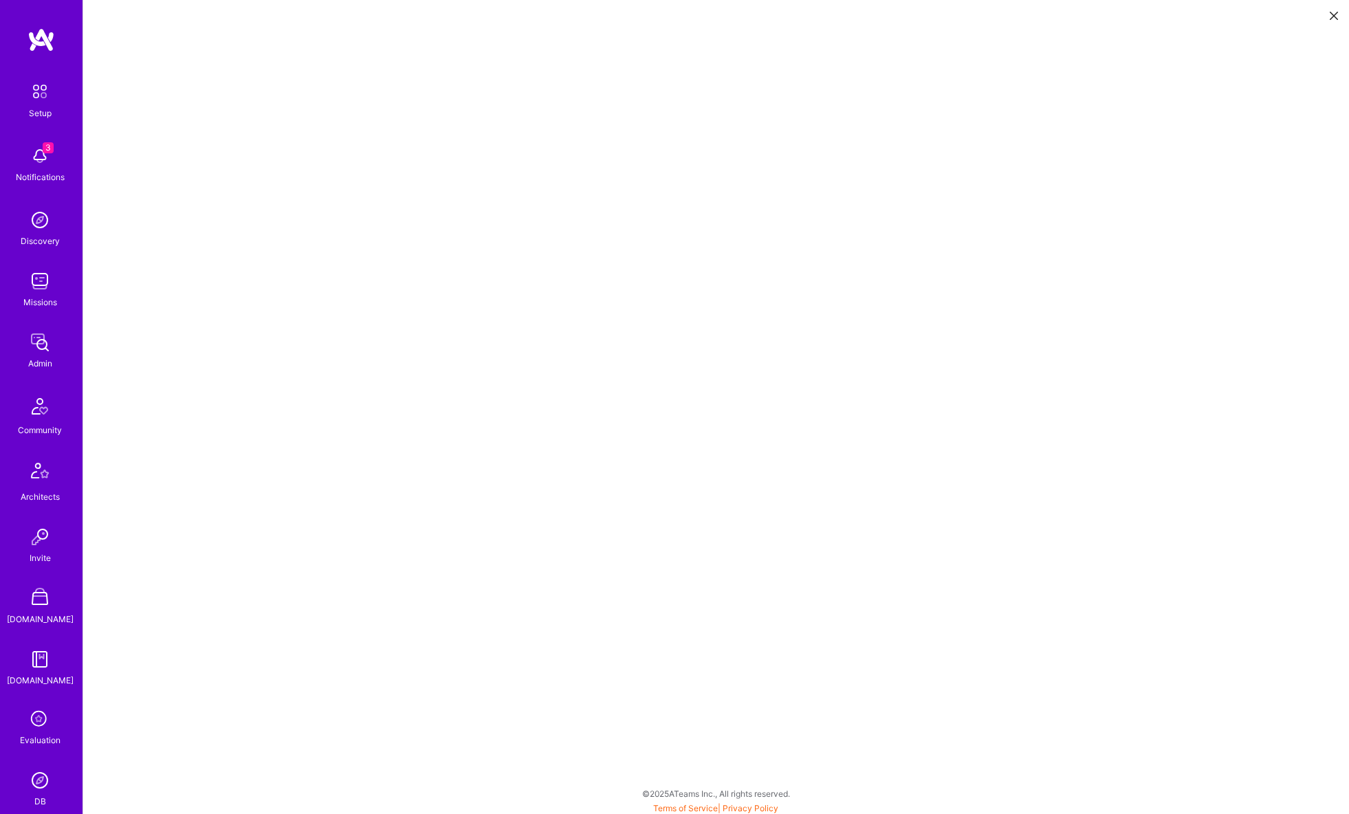
click at [1327, 14] on button at bounding box center [1333, 14] width 16 height 23
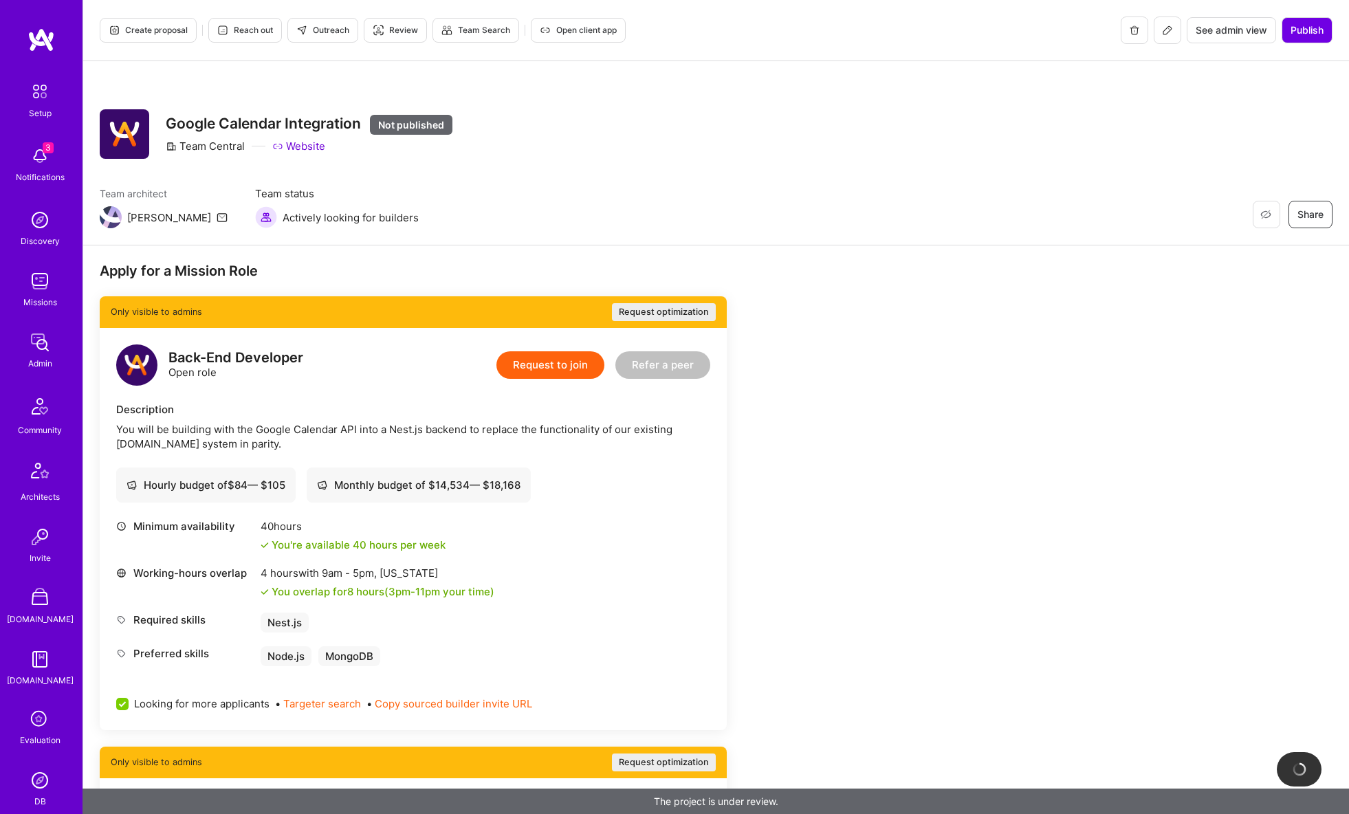
click at [39, 290] on img at bounding box center [39, 280] width 27 height 27
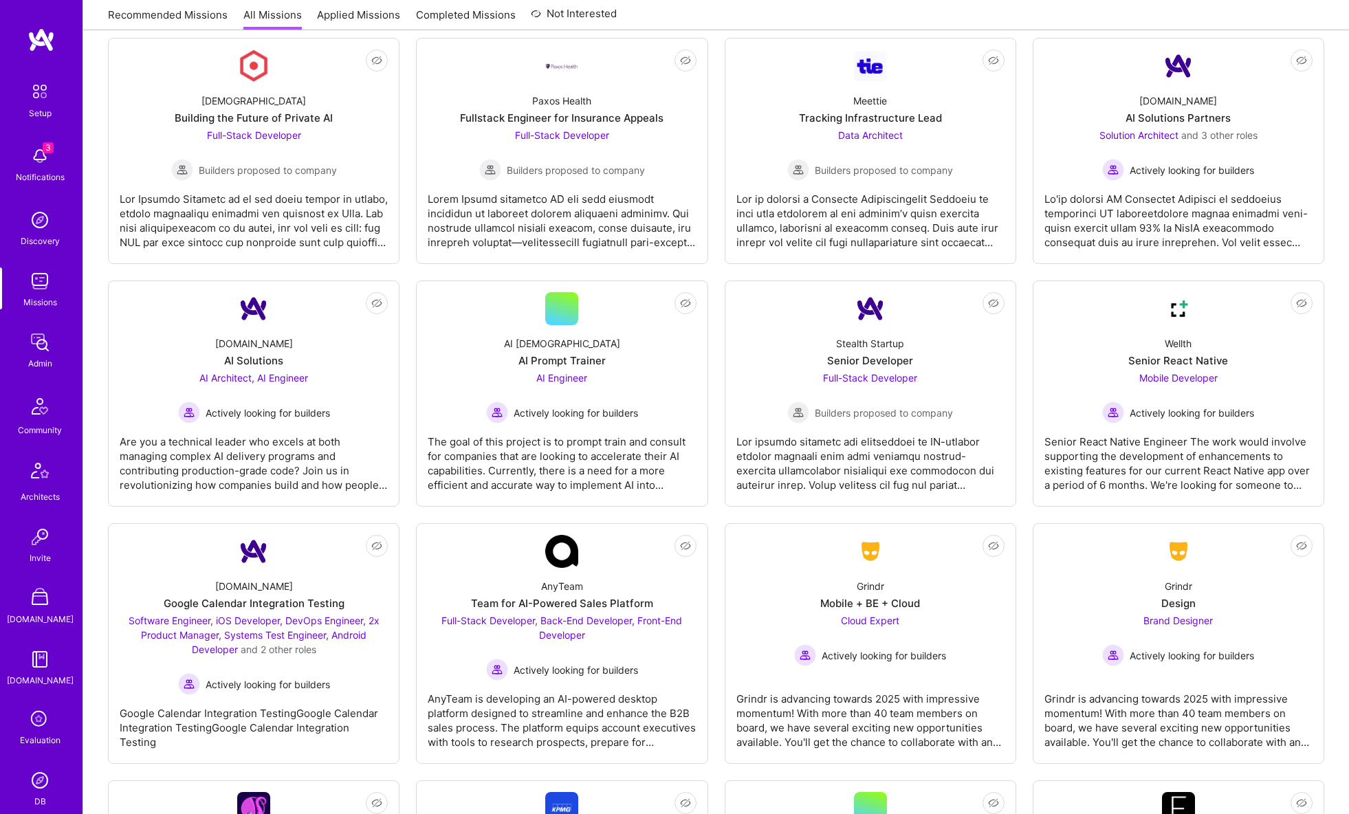
scroll to position [2299, 0]
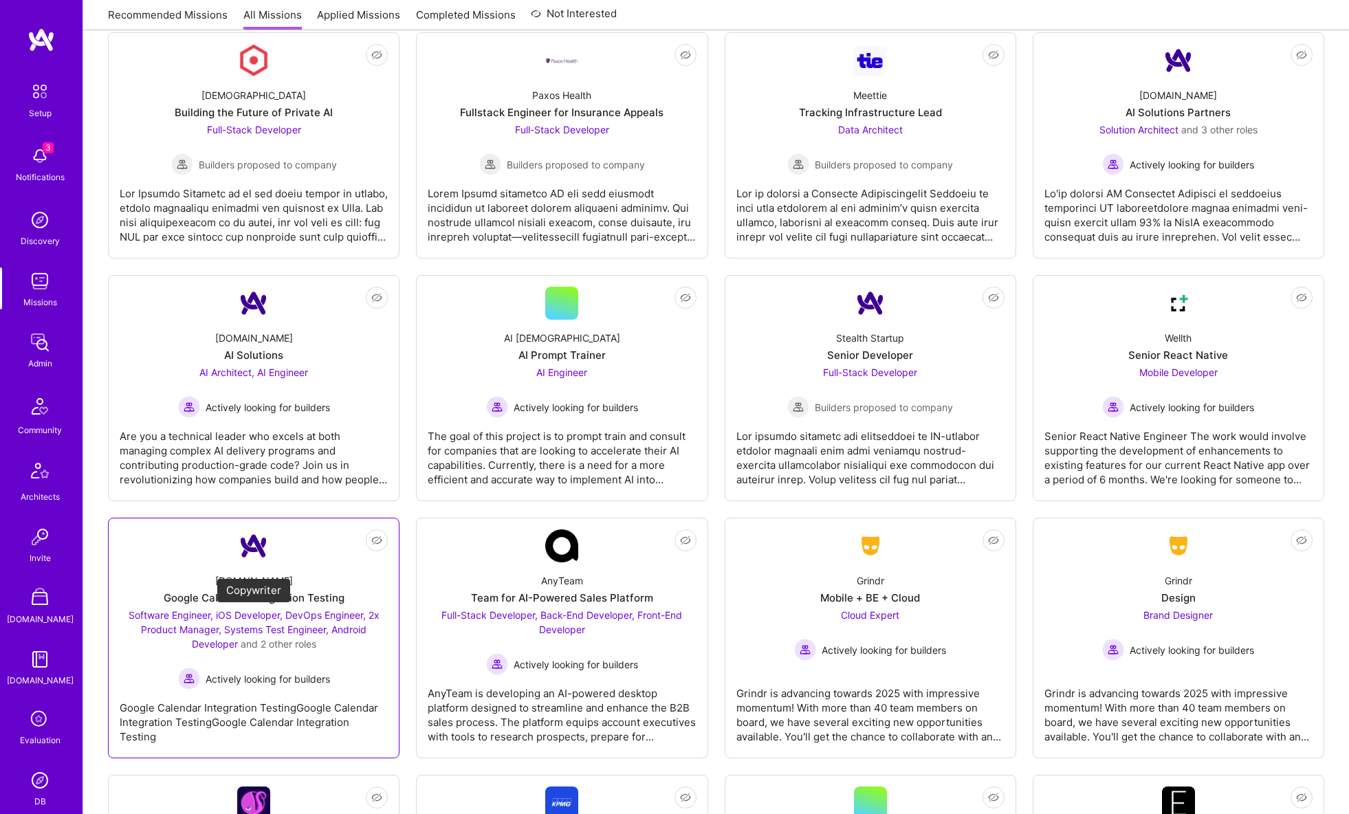
click at [219, 637] on span "Software Engineer, iOS Developer, DevOps Engineer, 2x Product Manager, Systems …" at bounding box center [254, 629] width 251 height 41
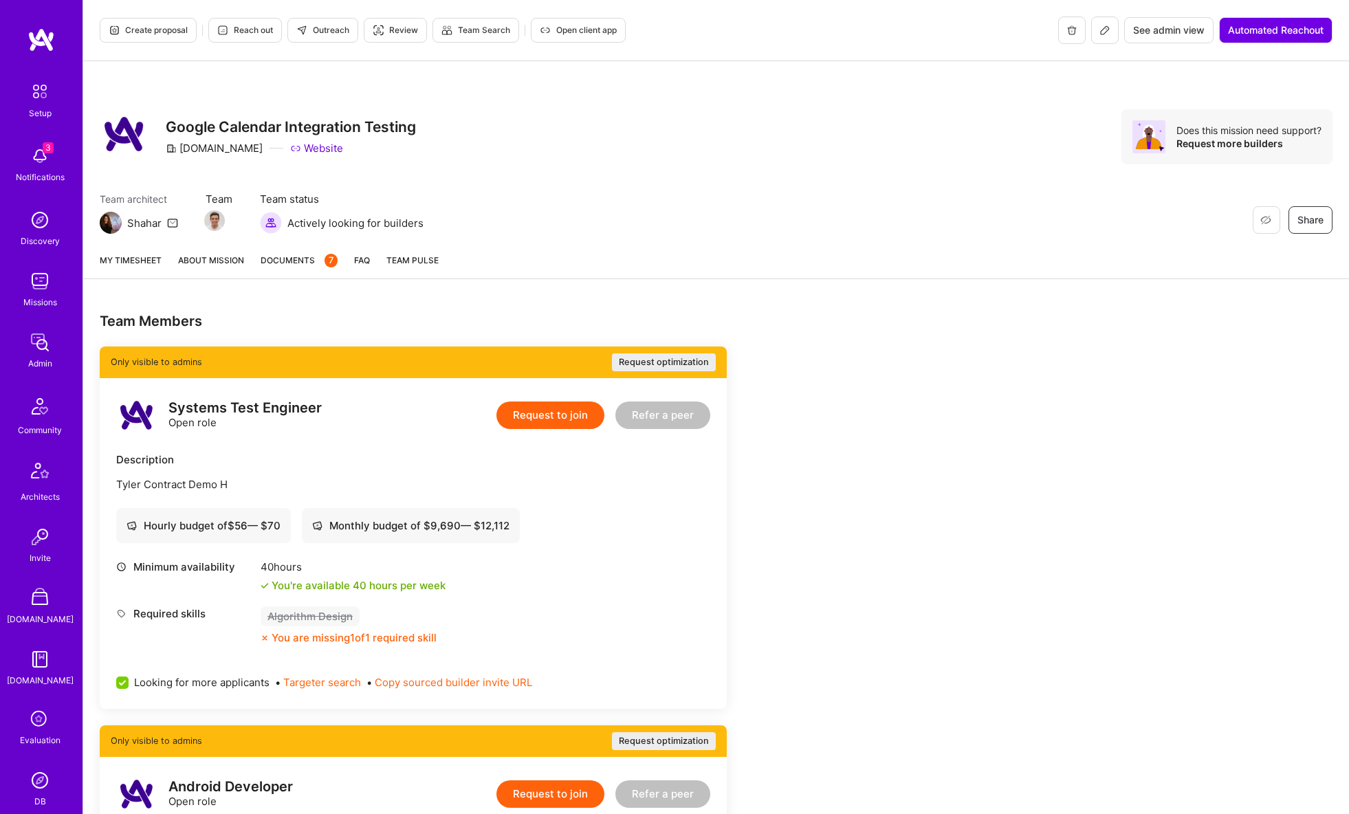
click at [1103, 30] on icon at bounding box center [1104, 30] width 11 height 11
